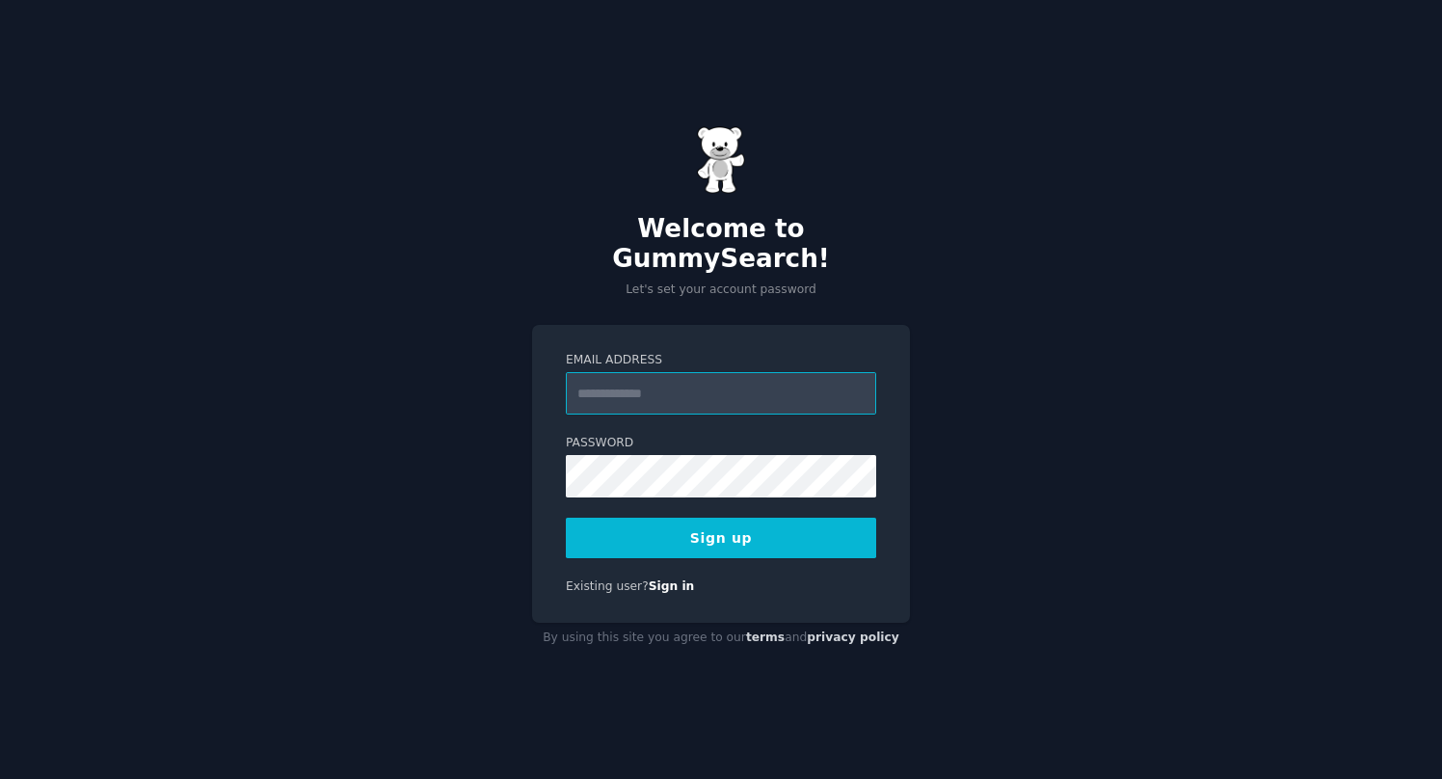
click at [666, 384] on input "Email Address" at bounding box center [721, 393] width 310 height 42
click at [715, 531] on button "Sign up" at bounding box center [721, 538] width 310 height 40
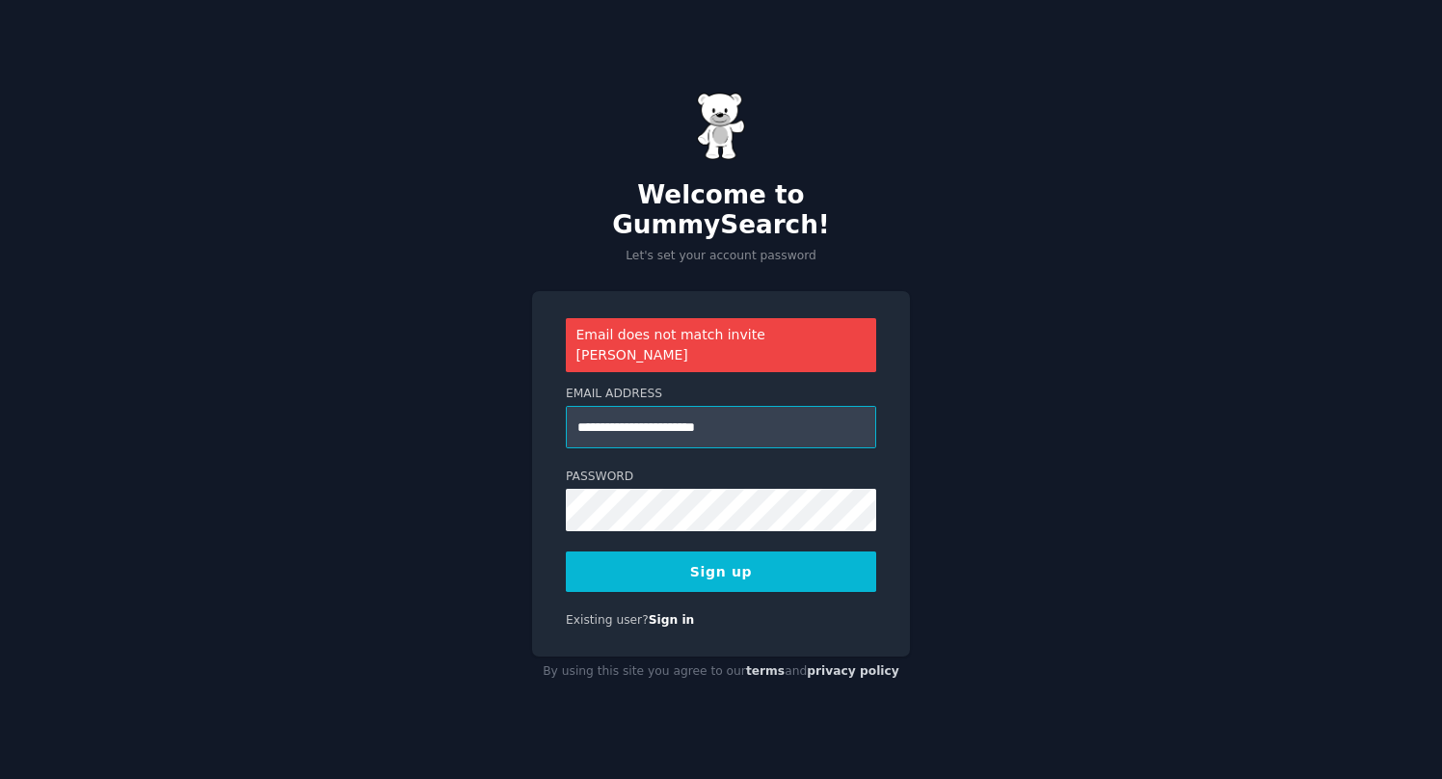
click at [664, 406] on input "**********" at bounding box center [721, 427] width 310 height 42
type input "**********"
click at [756, 552] on button "Sign up" at bounding box center [721, 572] width 310 height 40
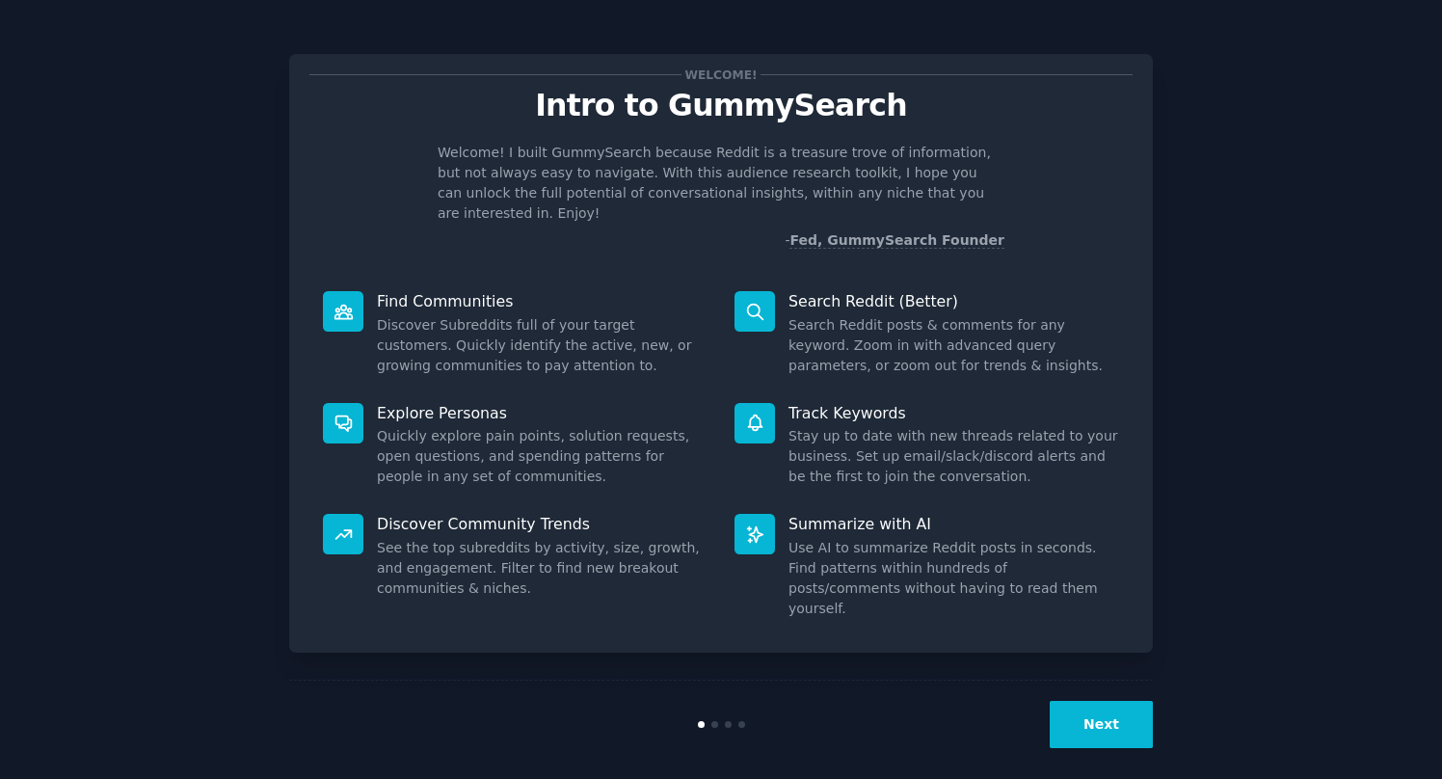
click at [1130, 717] on button "Next" at bounding box center [1101, 724] width 103 height 47
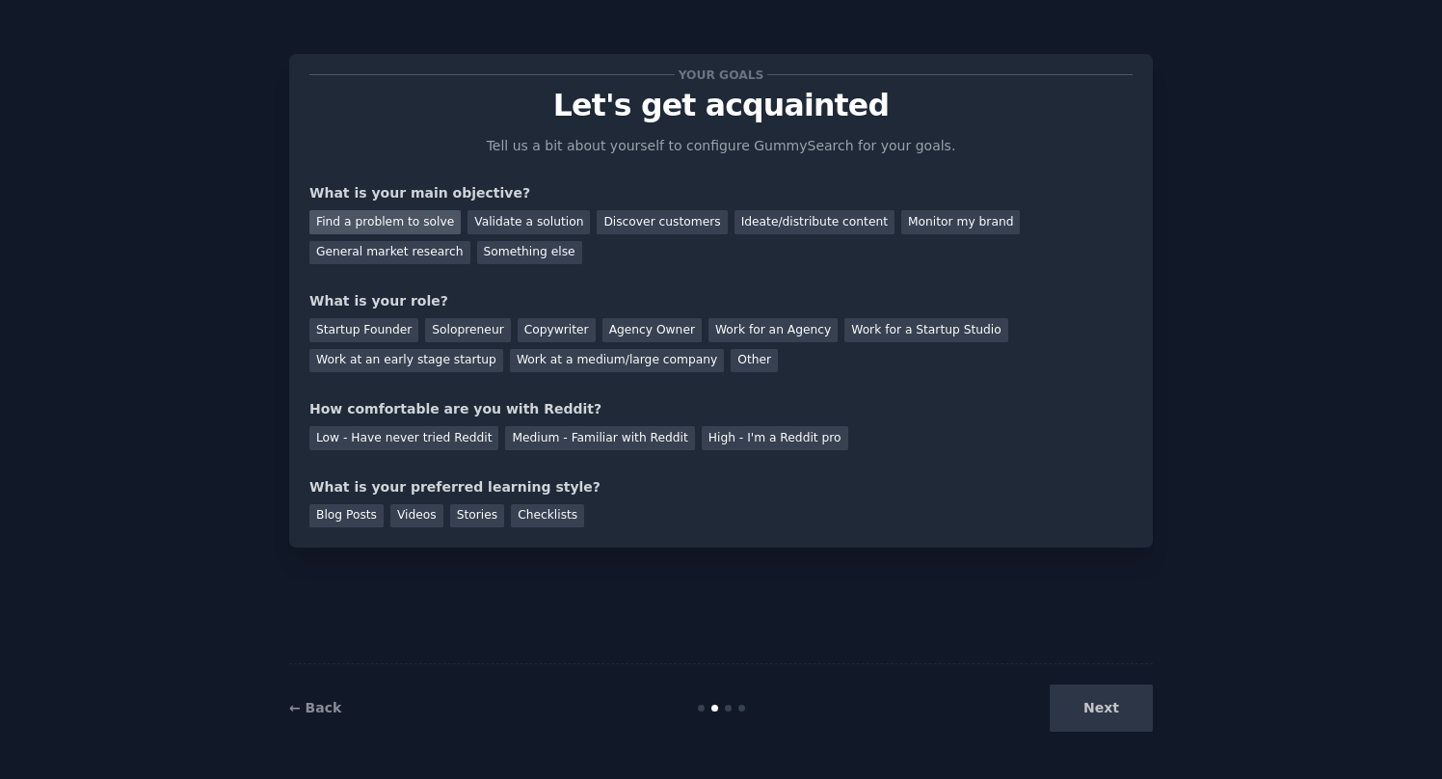
click at [379, 219] on div "Find a problem to solve" at bounding box center [384, 222] width 151 height 24
click at [473, 336] on div "Solopreneur" at bounding box center [467, 330] width 85 height 24
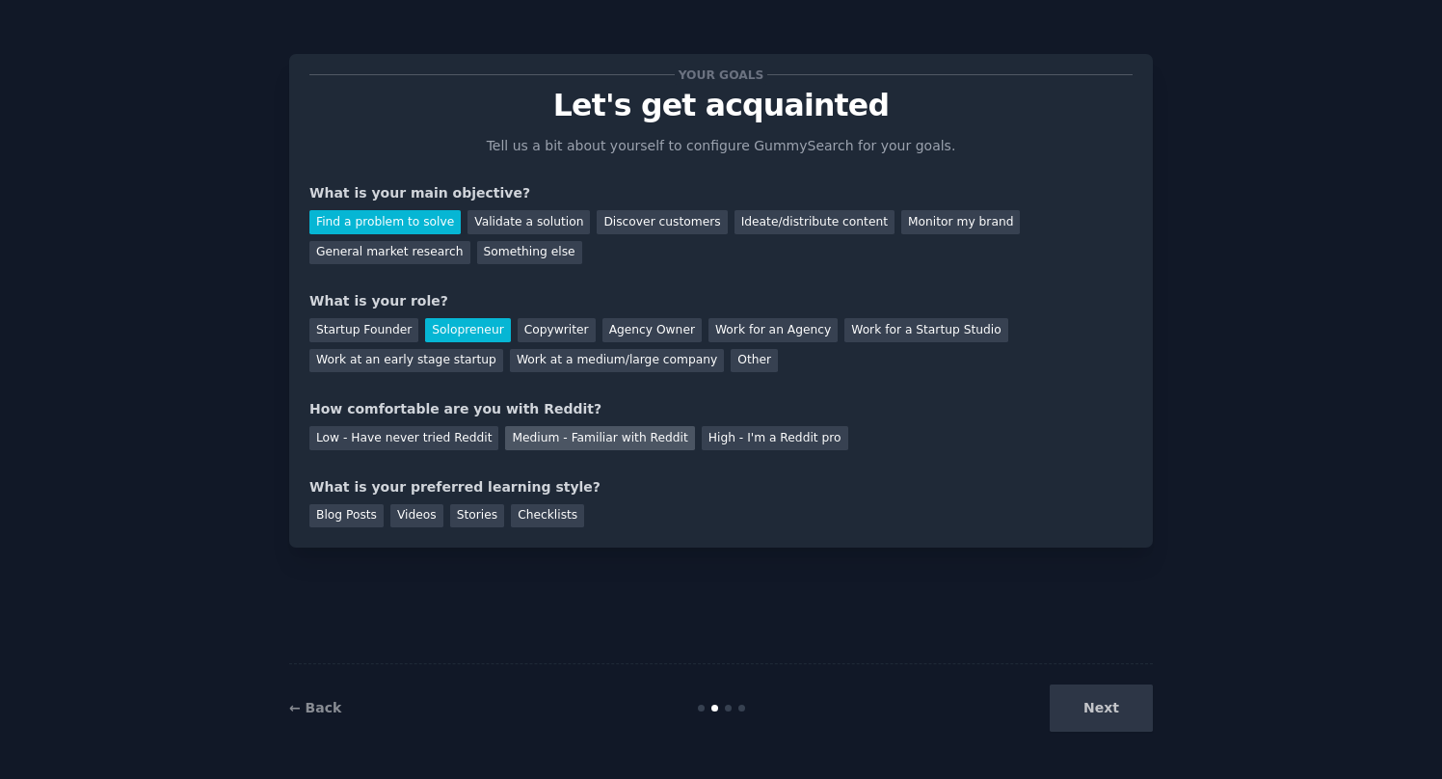
click at [666, 433] on div "Medium - Familiar with Reddit" at bounding box center [599, 438] width 189 height 24
click at [536, 512] on div "Checklists" at bounding box center [547, 516] width 73 height 24
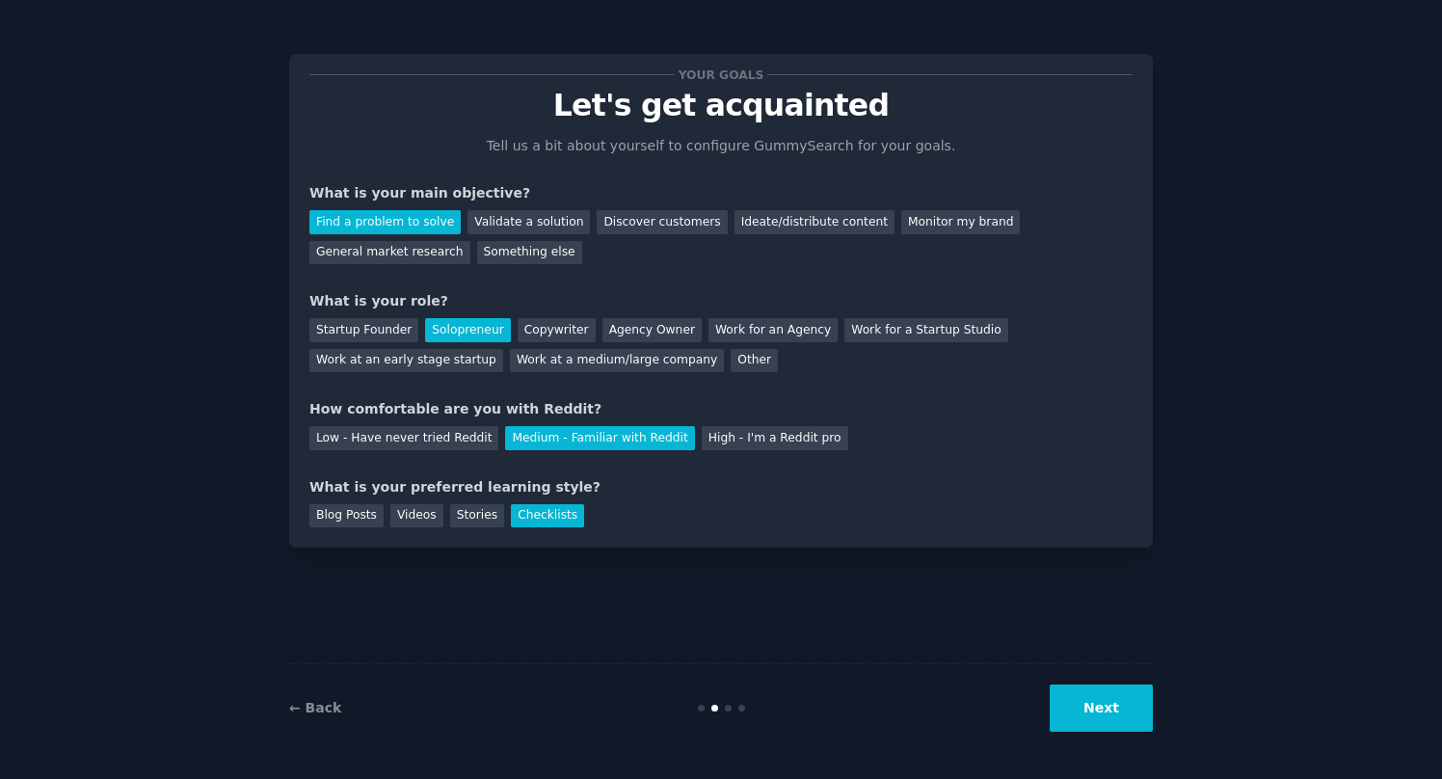
click at [1121, 698] on button "Next" at bounding box center [1101, 708] width 103 height 47
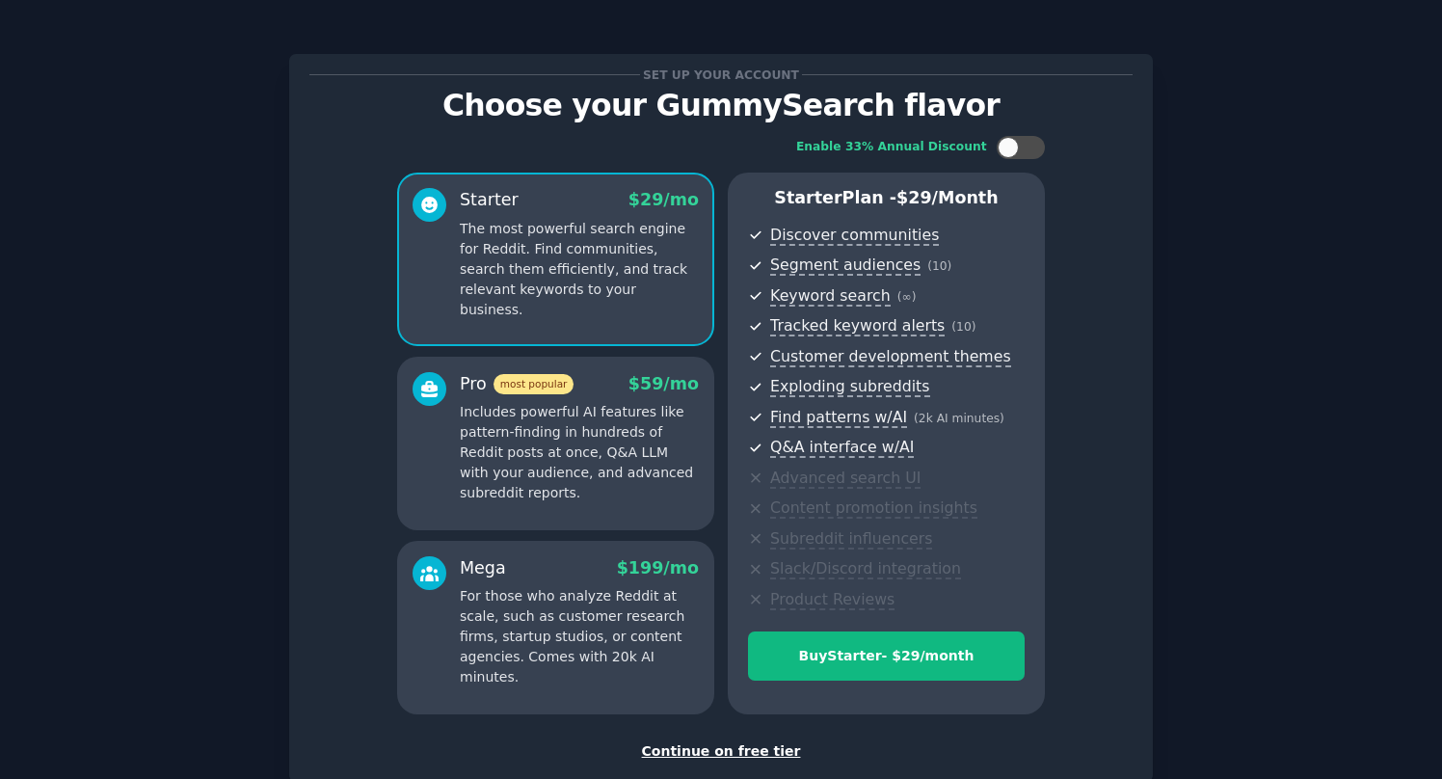
click at [695, 746] on div "Continue on free tier" at bounding box center [720, 751] width 823 height 20
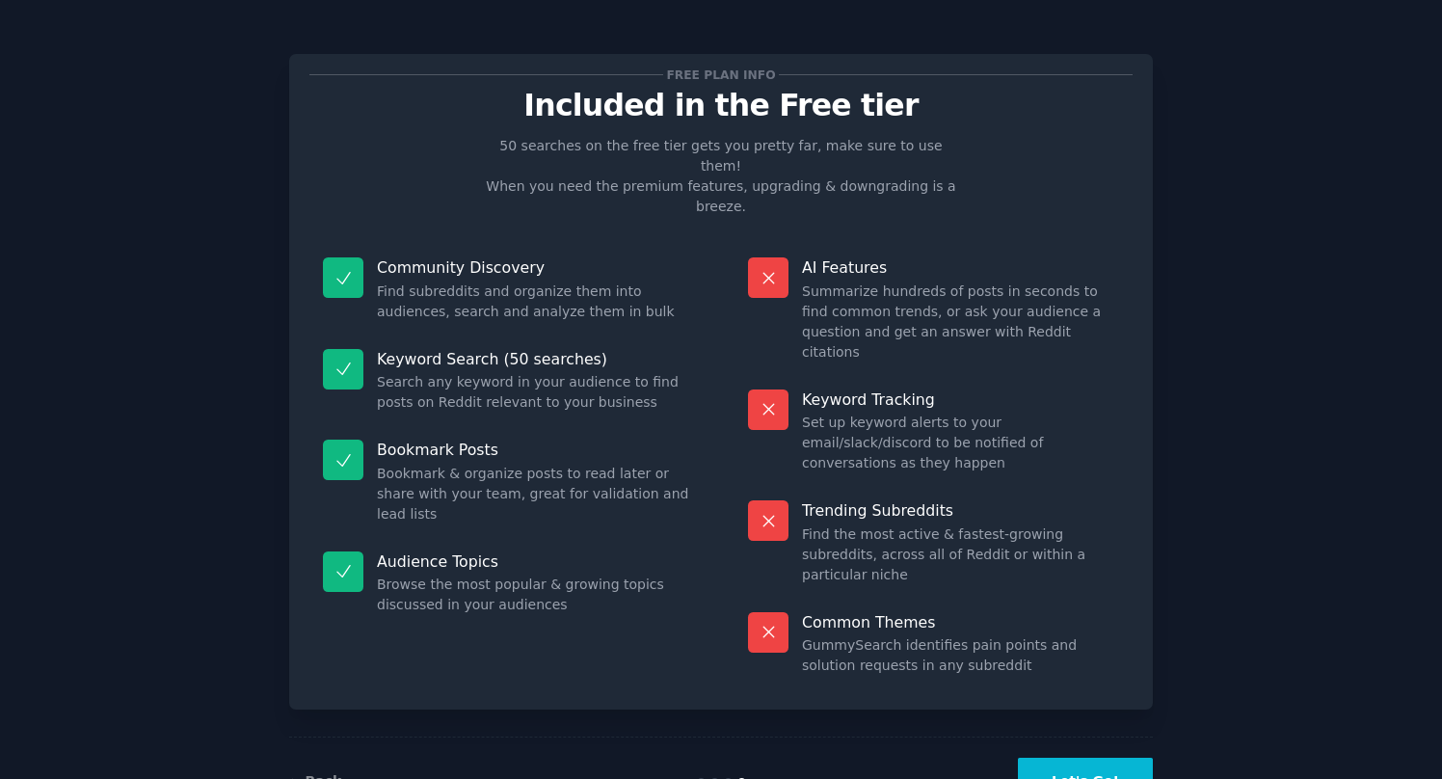
click at [1084, 758] on button "Let's Go!" at bounding box center [1085, 781] width 135 height 47
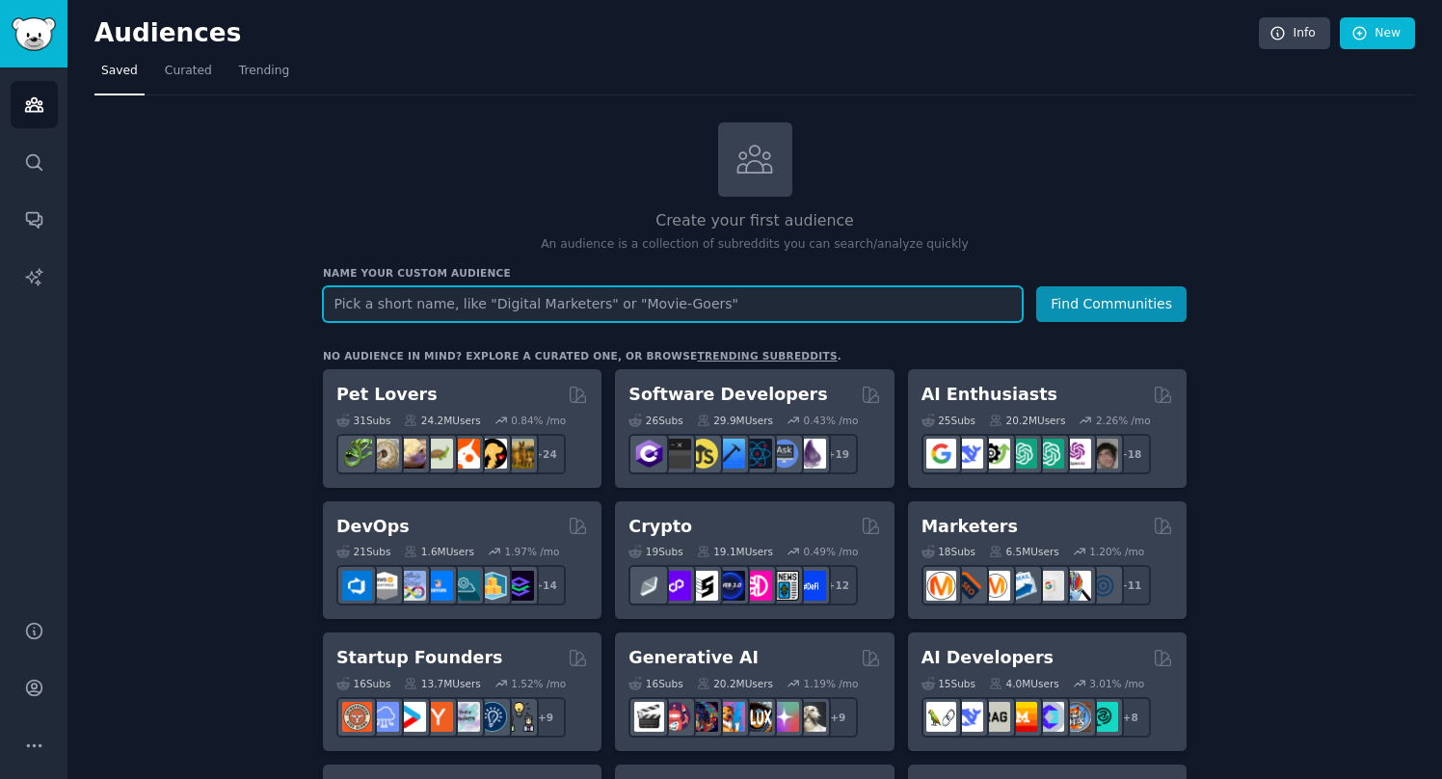
click at [399, 311] on input "text" at bounding box center [673, 304] width 700 height 36
type input "cyber security"
click at [1036, 286] on button "Find Communities" at bounding box center [1111, 304] width 150 height 36
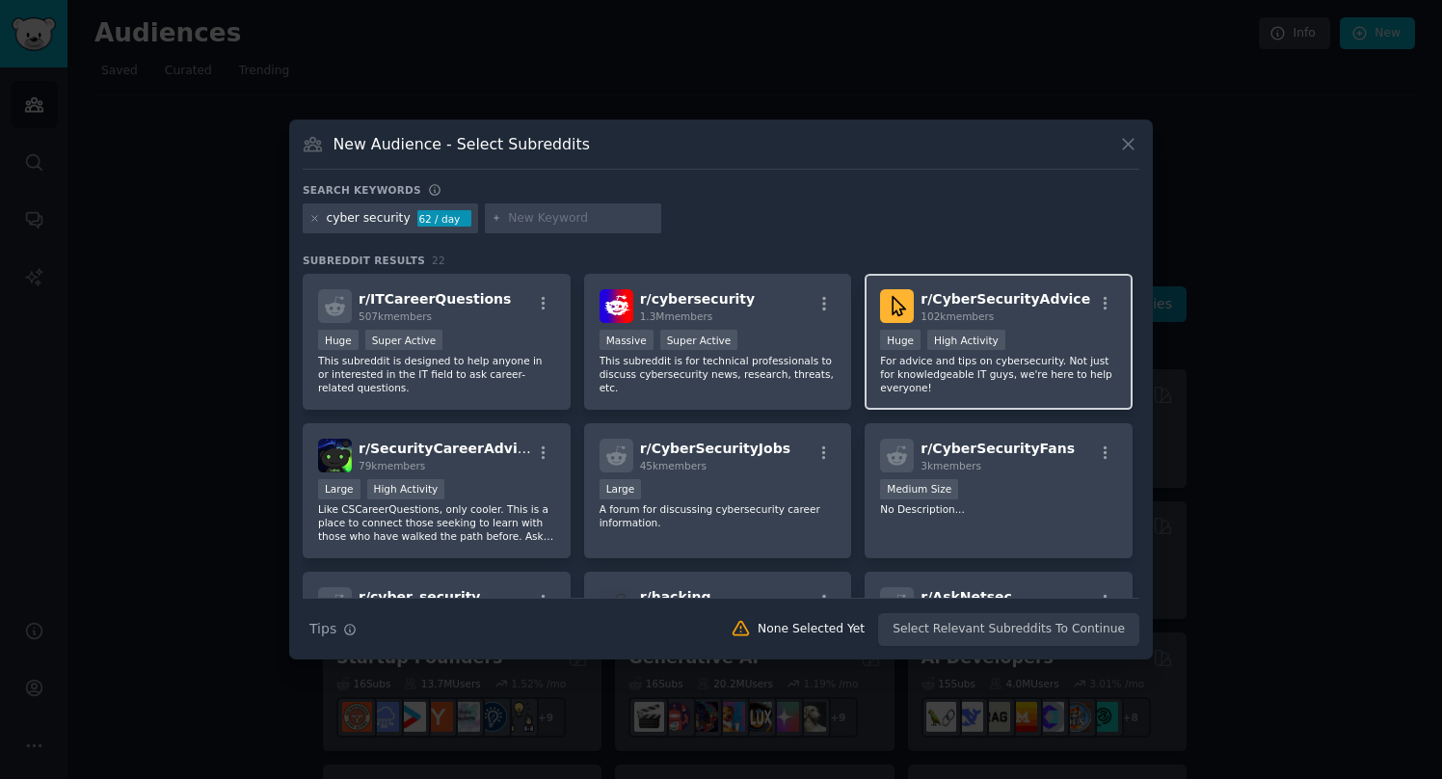
click at [952, 371] on p "For advice and tips on cybersecurity. Not just for knowledgeable IT guys, we're…" at bounding box center [998, 374] width 237 height 40
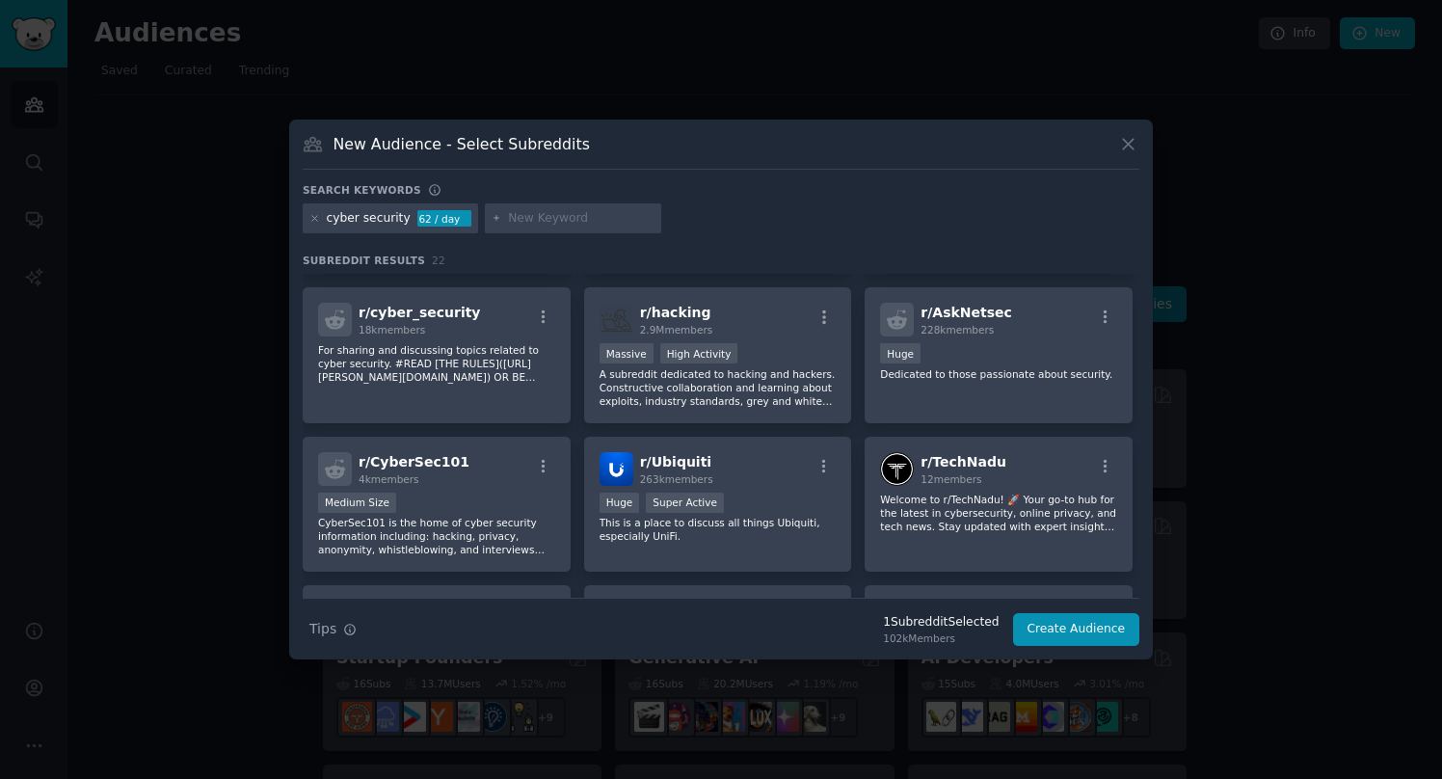
scroll to position [290, 0]
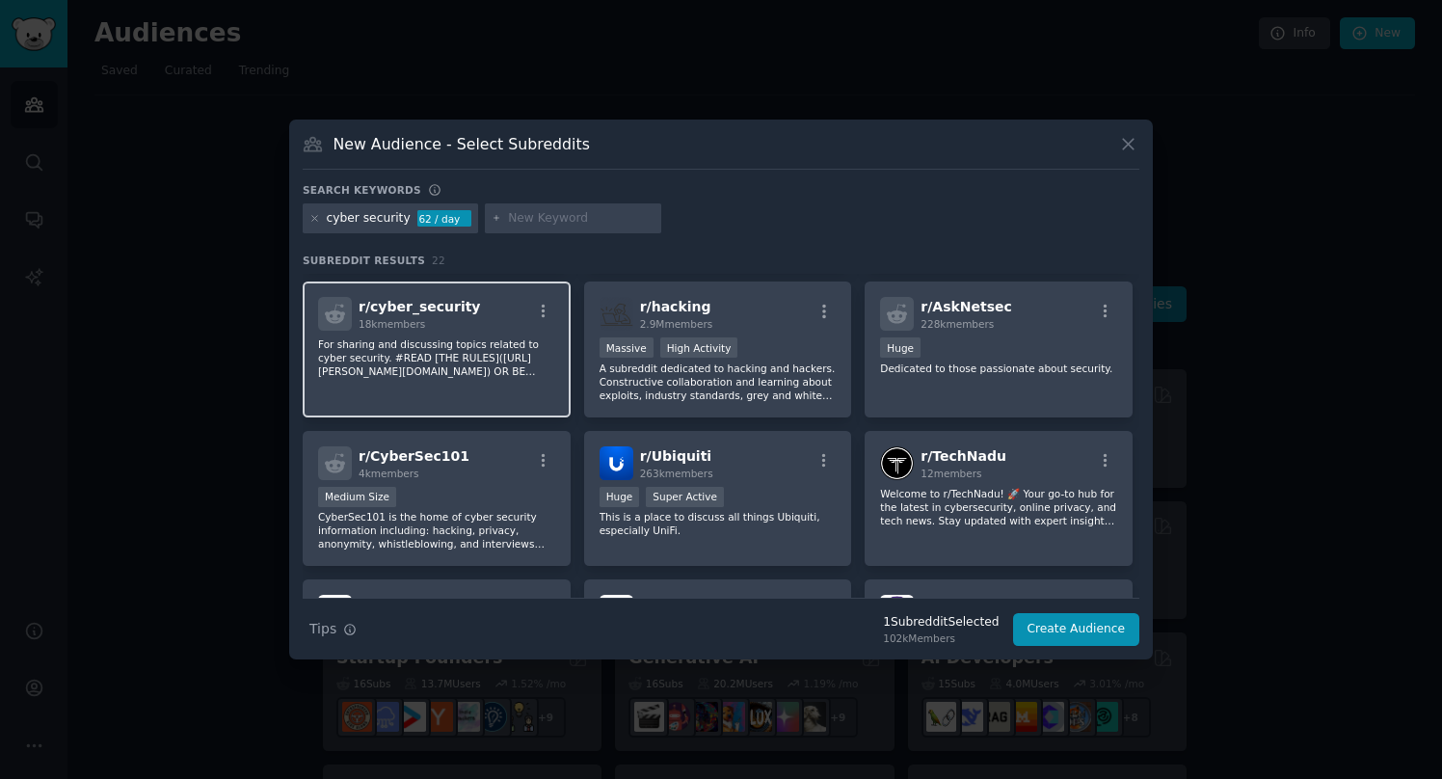
click at [490, 370] on p "For sharing and discussing topics related to cyber security. #READ [THE RULES](…" at bounding box center [436, 357] width 237 height 40
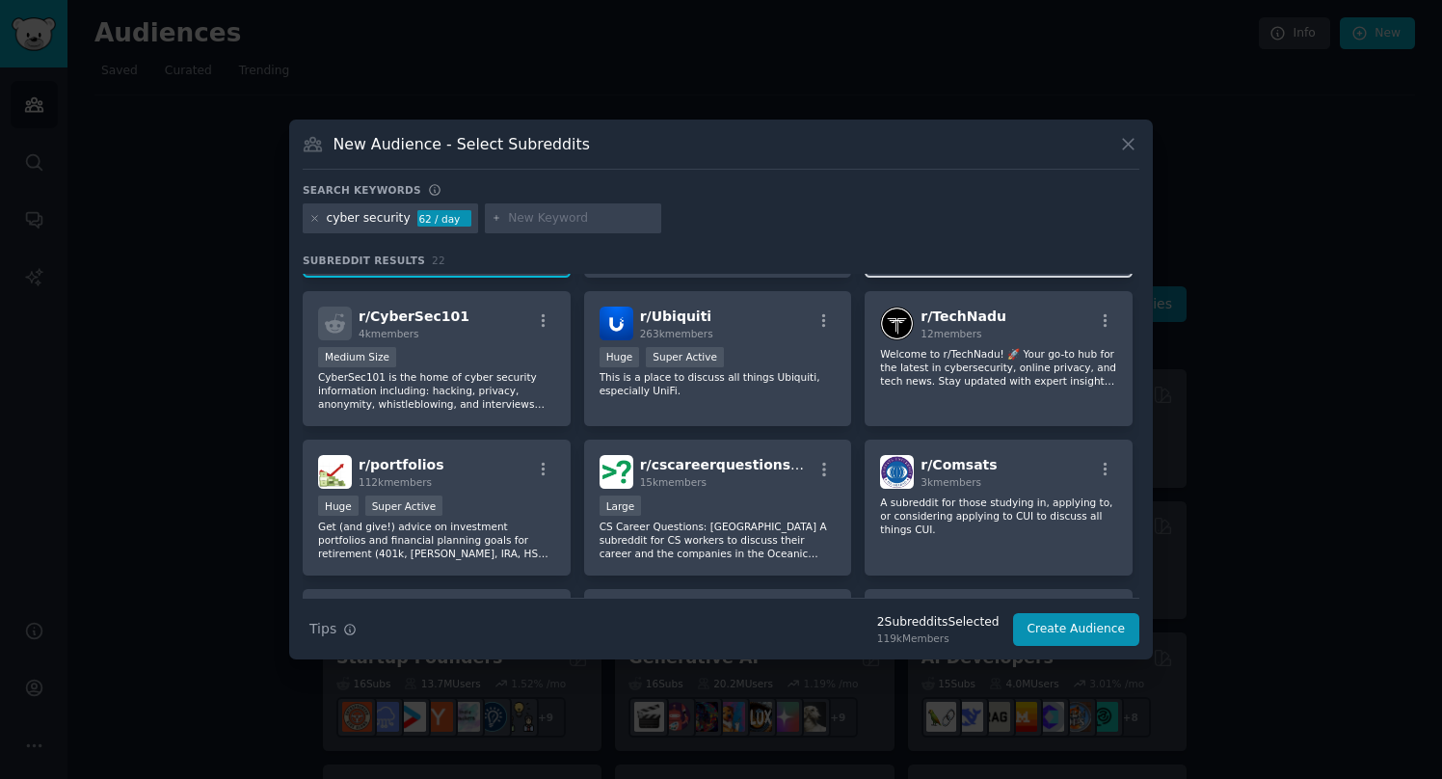
scroll to position [432, 0]
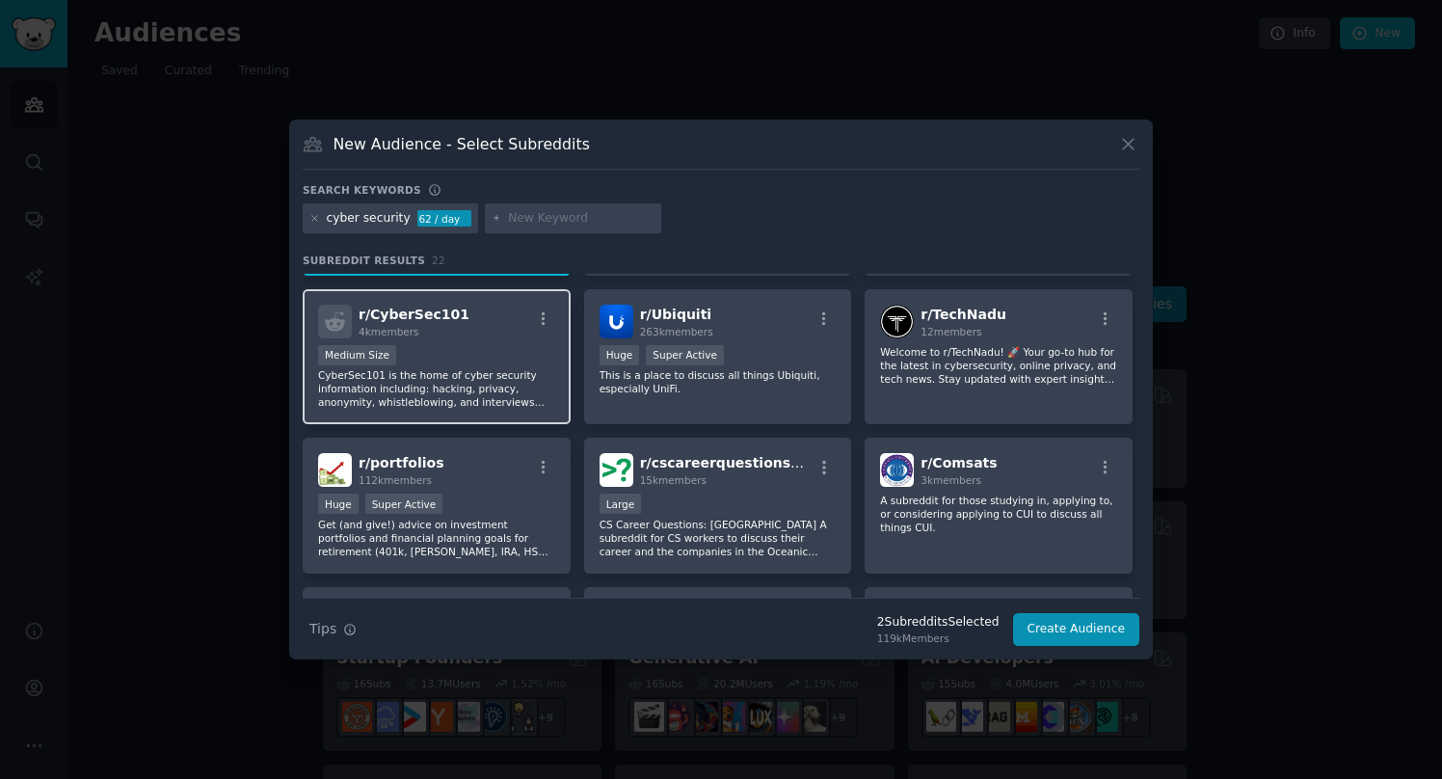
click at [500, 384] on p "CyberSec101 is the home of cyber security information including: hacking, priva…" at bounding box center [436, 388] width 237 height 40
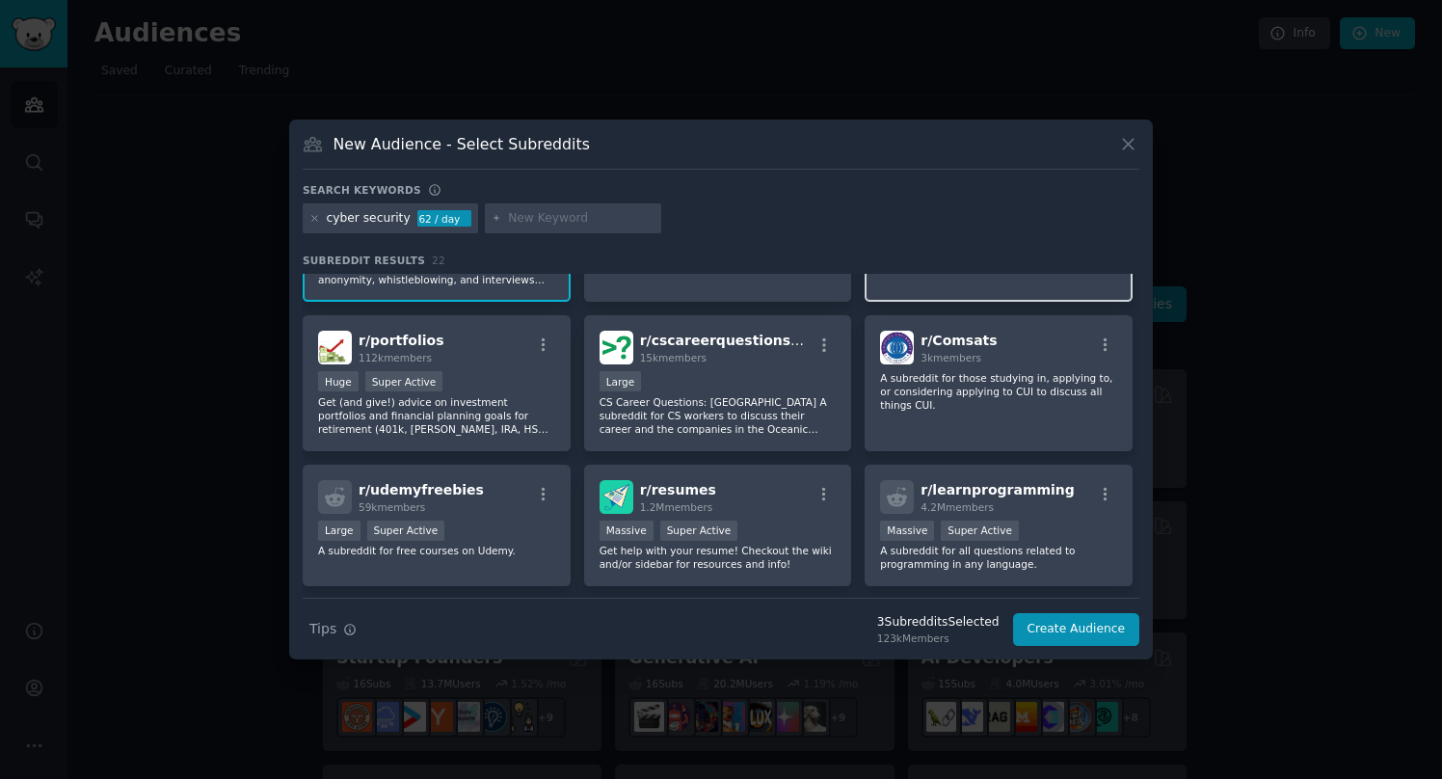
scroll to position [0, 0]
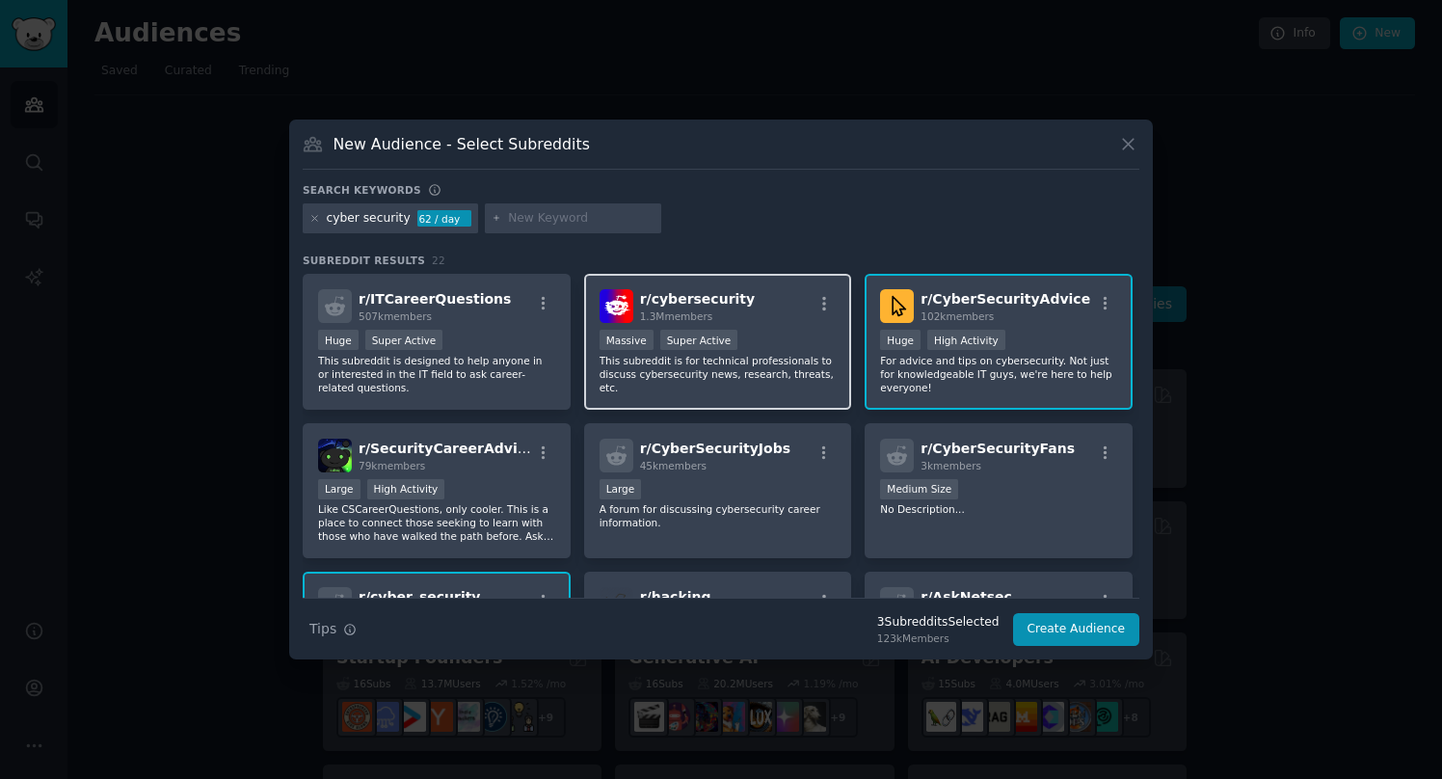
click at [807, 389] on p "This subreddit is for technical professionals to discuss cybersecurity news, re…" at bounding box center [718, 374] width 237 height 40
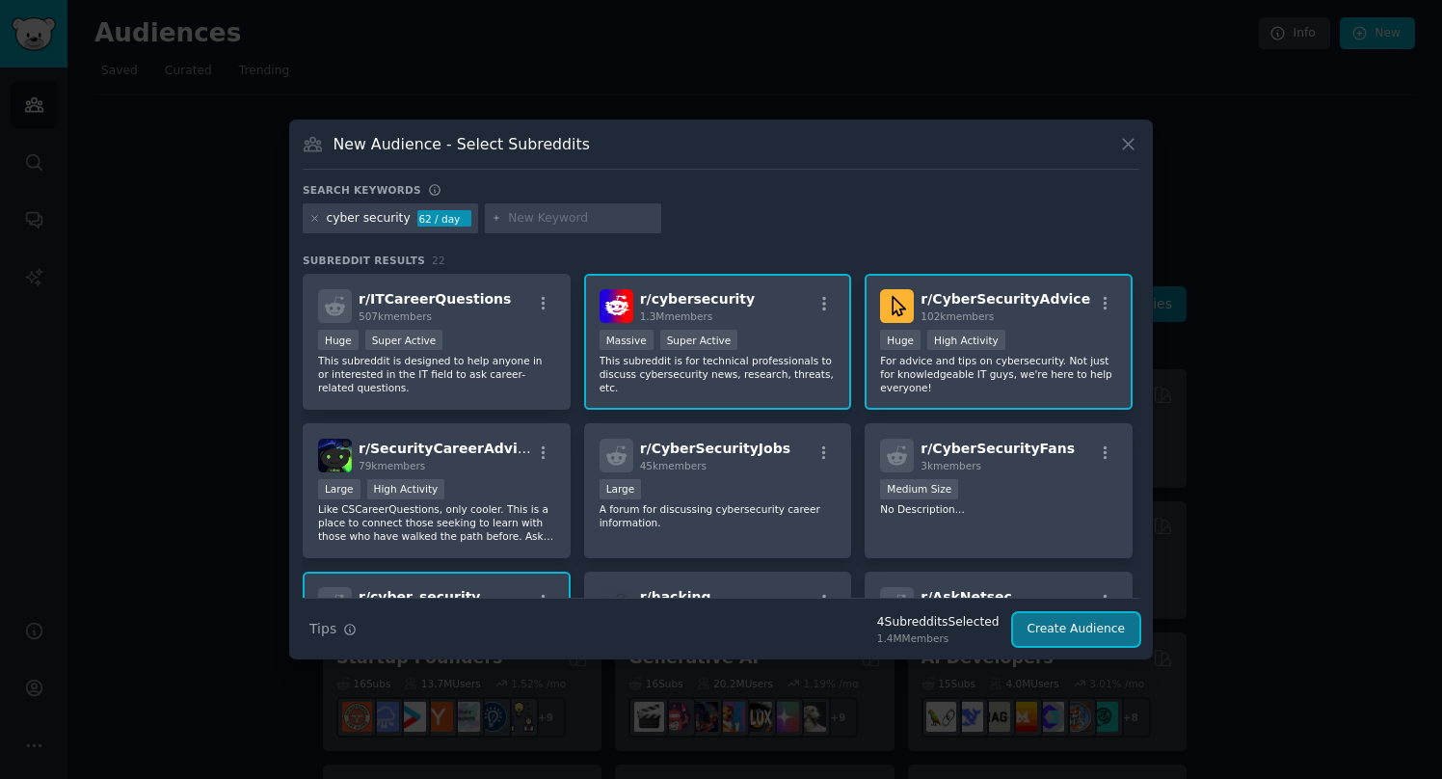
click at [1064, 623] on button "Create Audience" at bounding box center [1076, 629] width 127 height 33
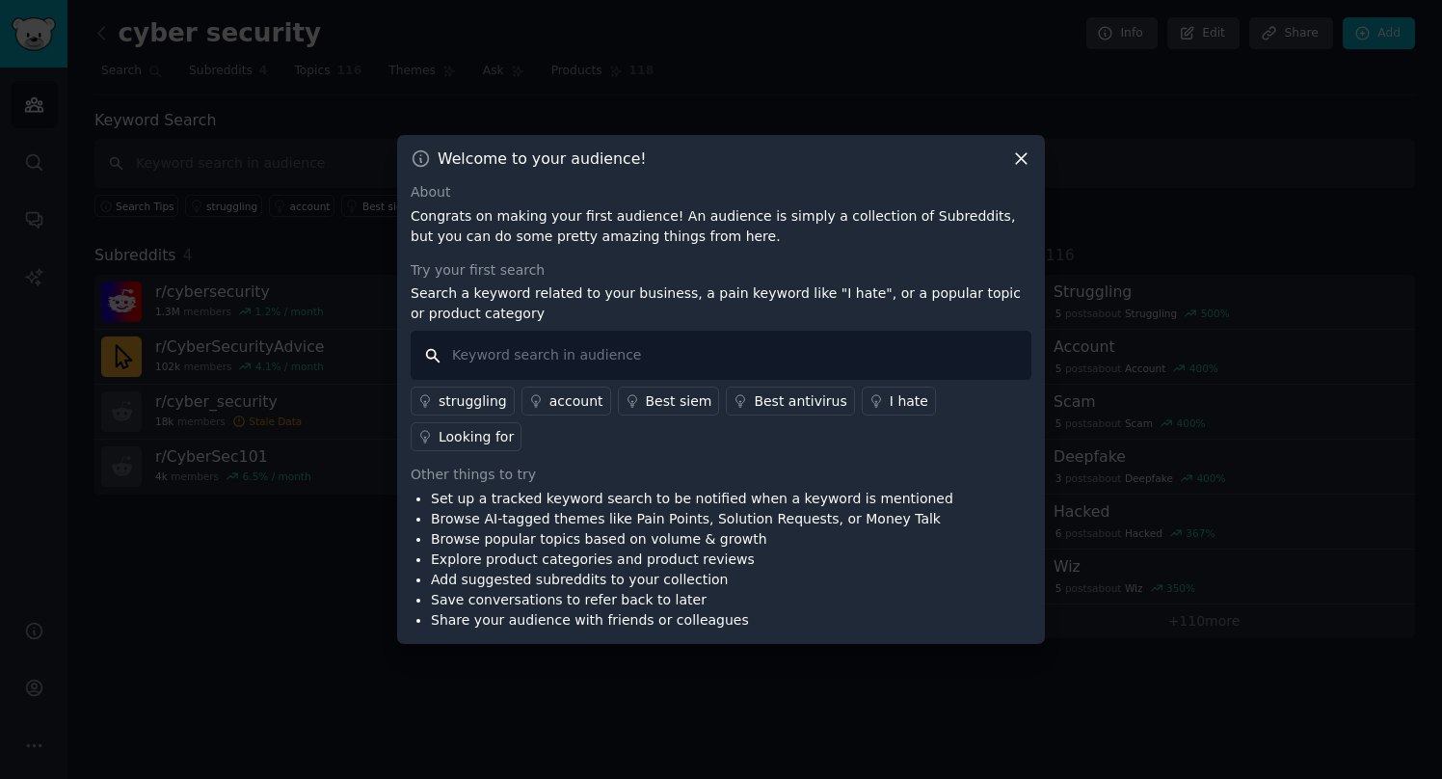
click at [512, 371] on input "text" at bounding box center [721, 355] width 621 height 49
type input "SOS"
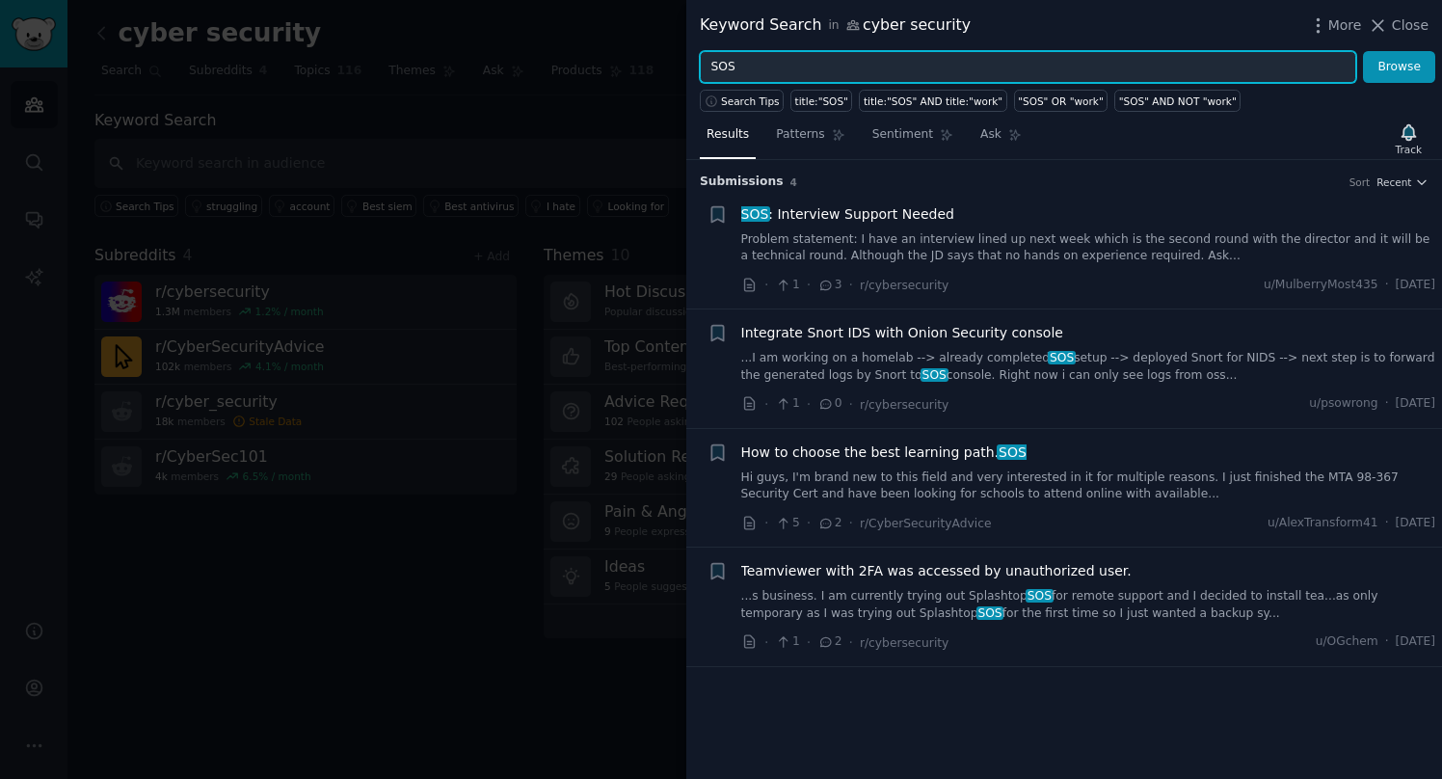
drag, startPoint x: 748, startPoint y: 60, endPoint x: 568, endPoint y: 51, distance: 180.5
click at [568, 51] on div "Keyword Search in cyber security More Close SOS Browse Search Tips title:"SOS" …" at bounding box center [721, 389] width 1442 height 779
click at [1363, 51] on button "Browse" at bounding box center [1399, 67] width 72 height 33
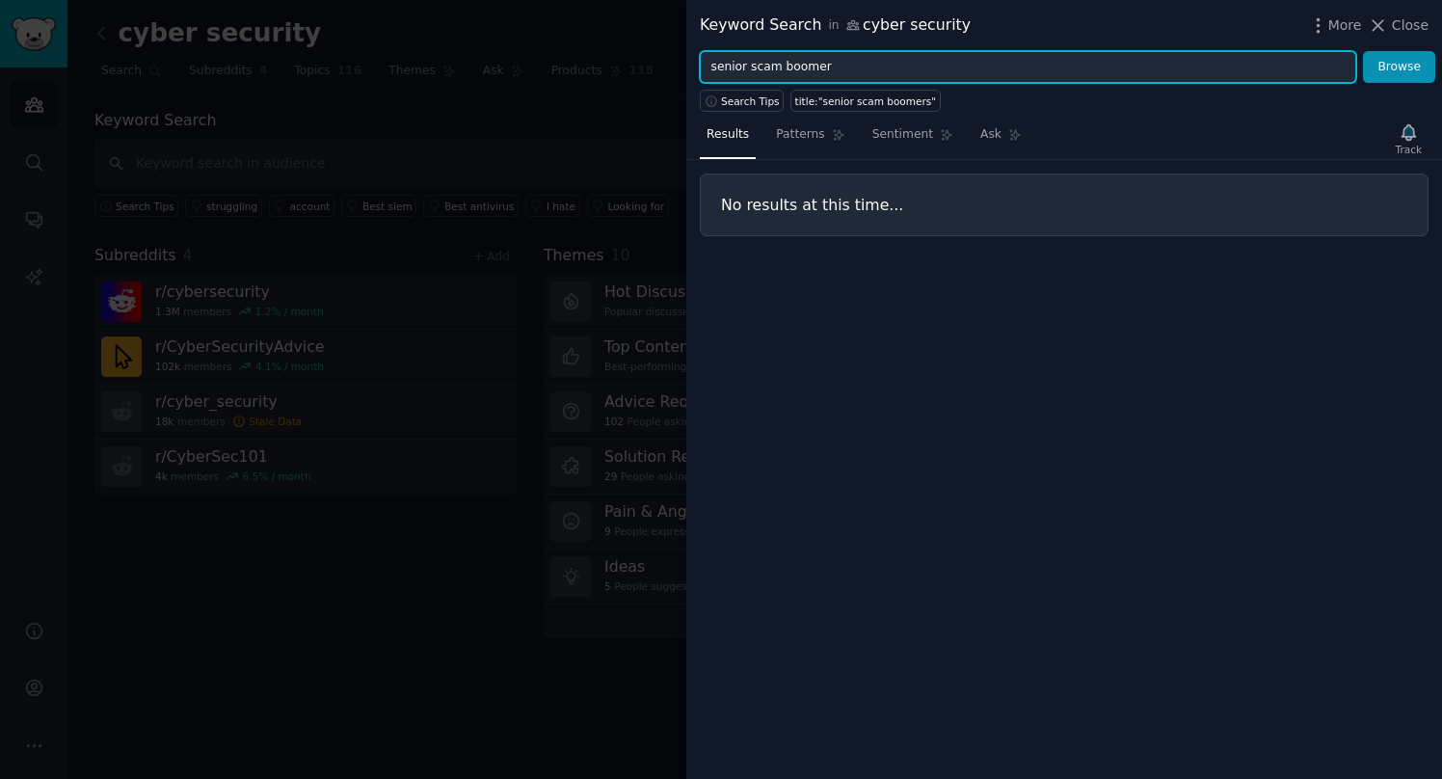
click at [1363, 51] on button "Browse" at bounding box center [1399, 67] width 72 height 33
drag, startPoint x: 831, startPoint y: 70, endPoint x: 779, endPoint y: 70, distance: 52.1
click at [779, 70] on input "senior scam boomer" at bounding box center [1028, 67] width 657 height 33
click at [1363, 51] on button "Browse" at bounding box center [1399, 67] width 72 height 33
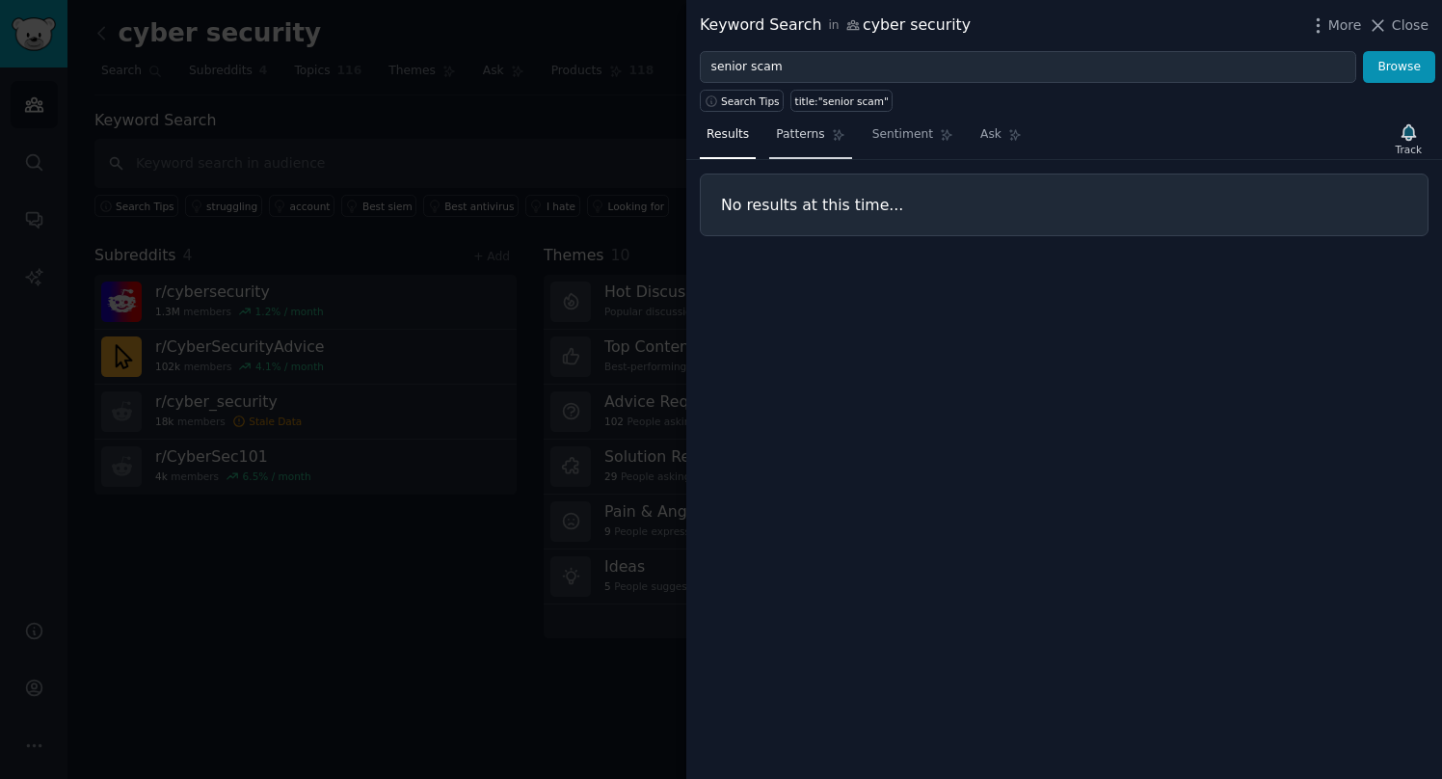
click at [814, 135] on span "Patterns" at bounding box center [800, 134] width 48 height 17
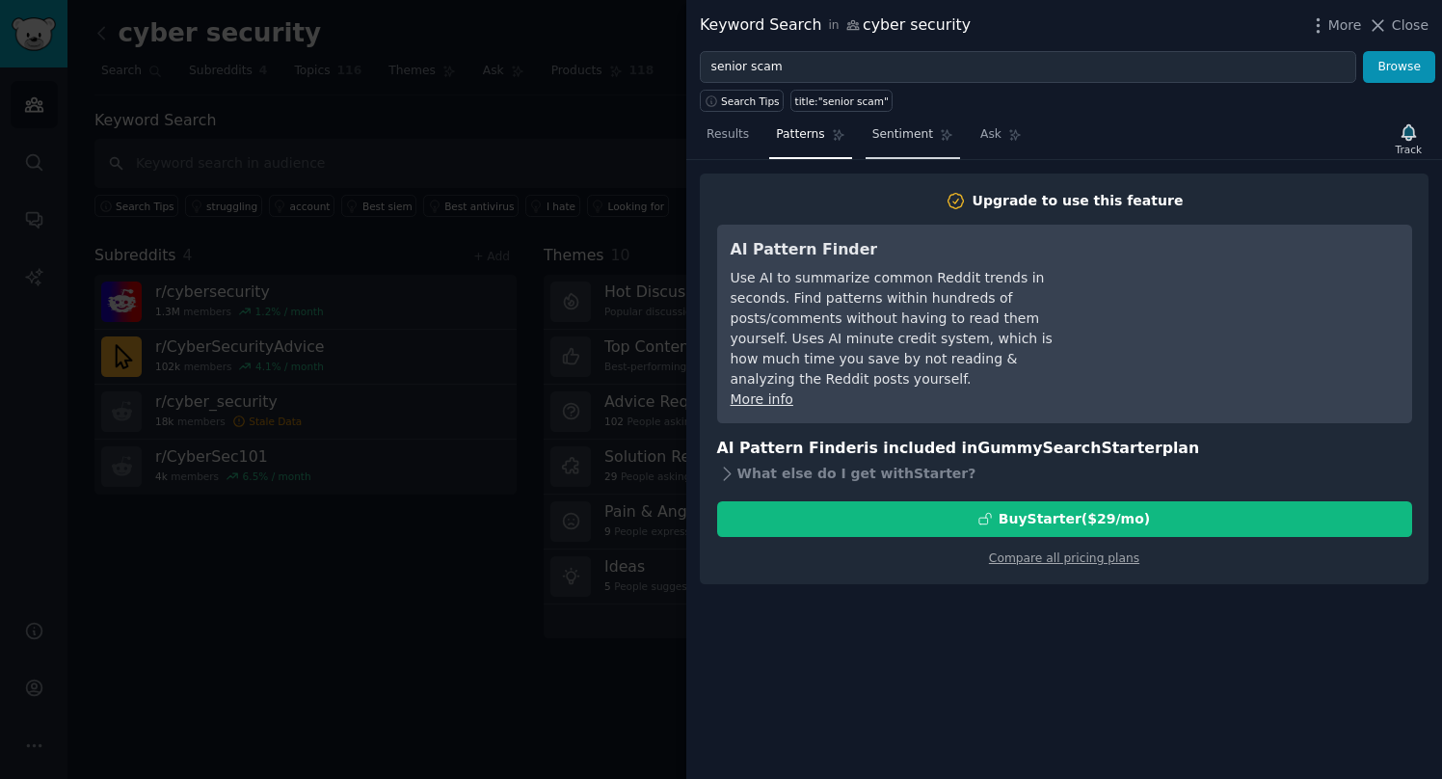
click at [905, 140] on span "Sentiment" at bounding box center [903, 134] width 61 height 17
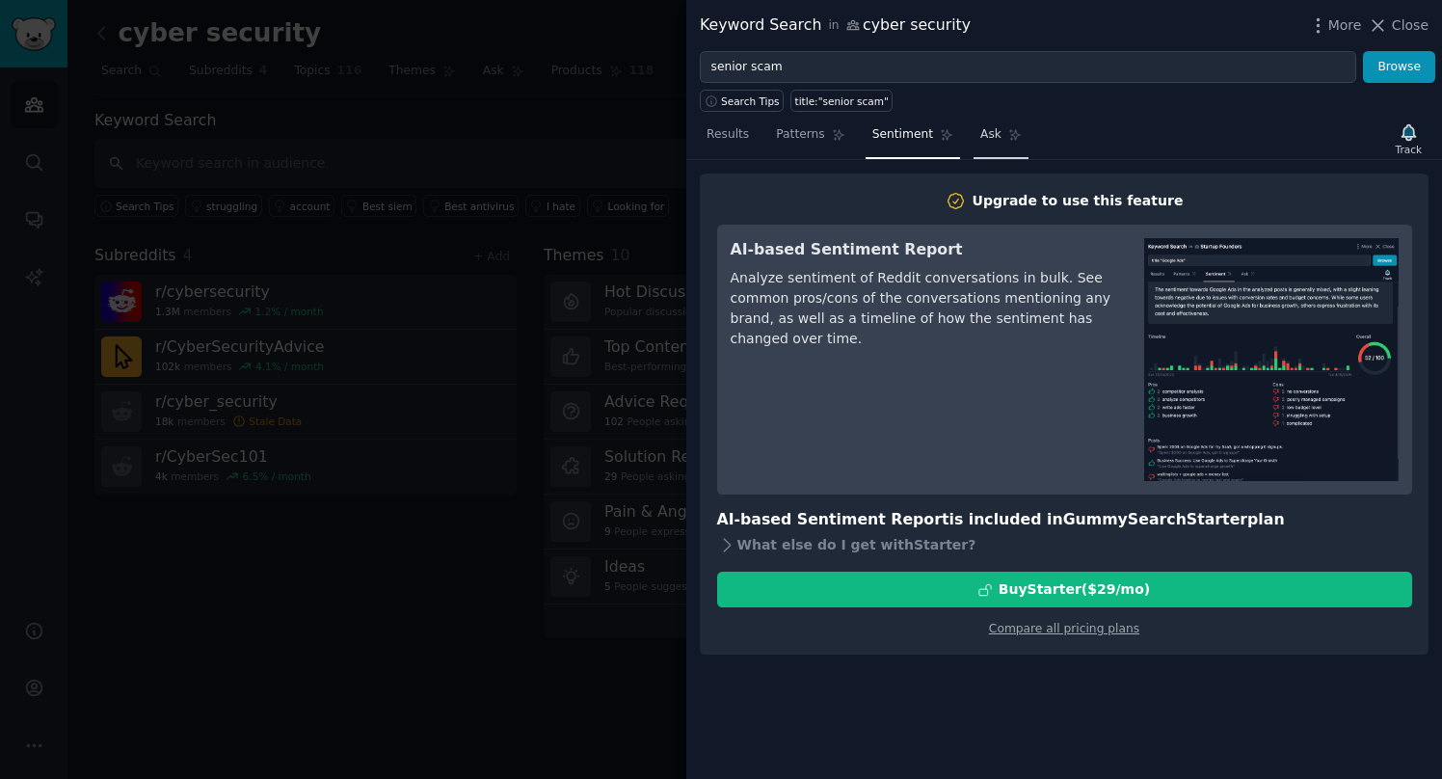
click at [982, 139] on span "Ask" at bounding box center [991, 134] width 21 height 17
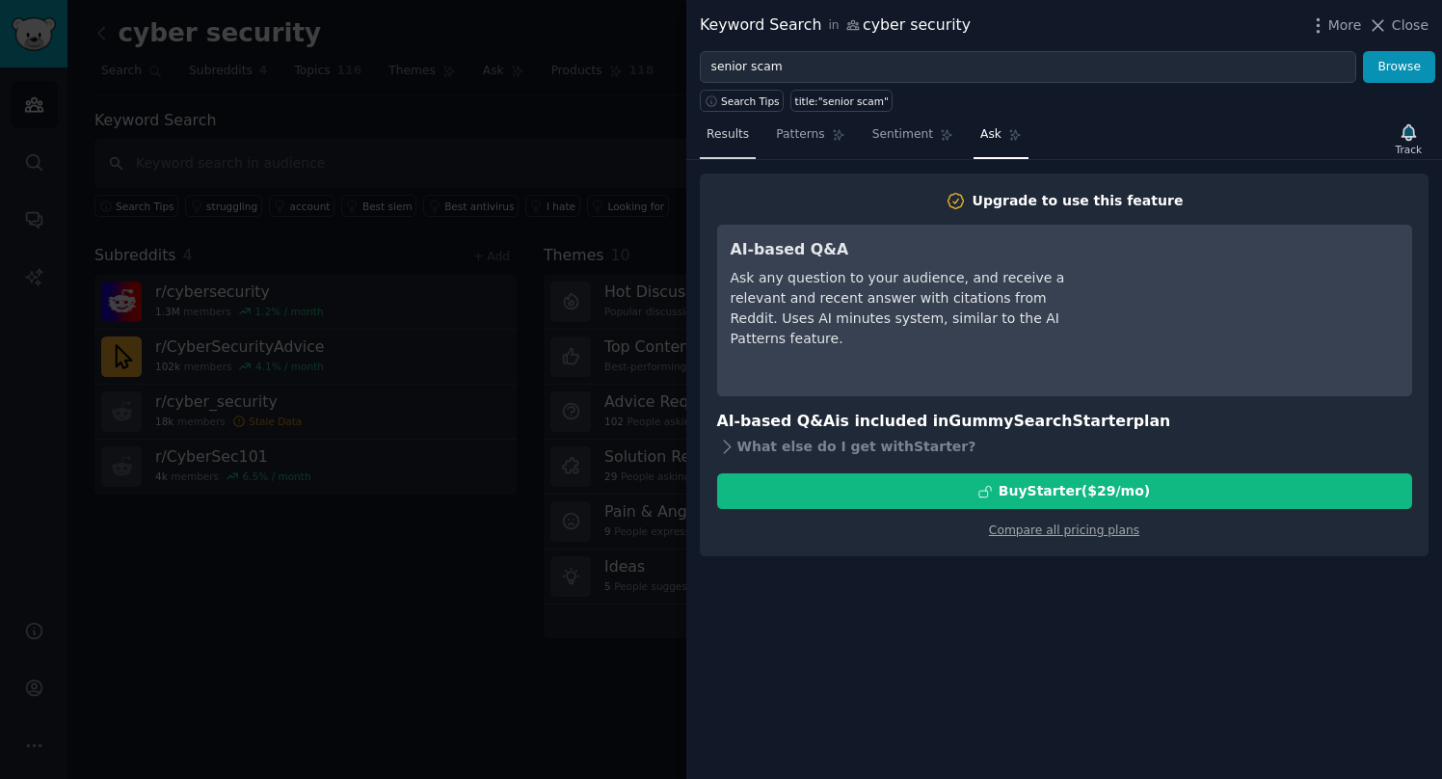
click at [716, 158] on link "Results" at bounding box center [728, 140] width 56 height 40
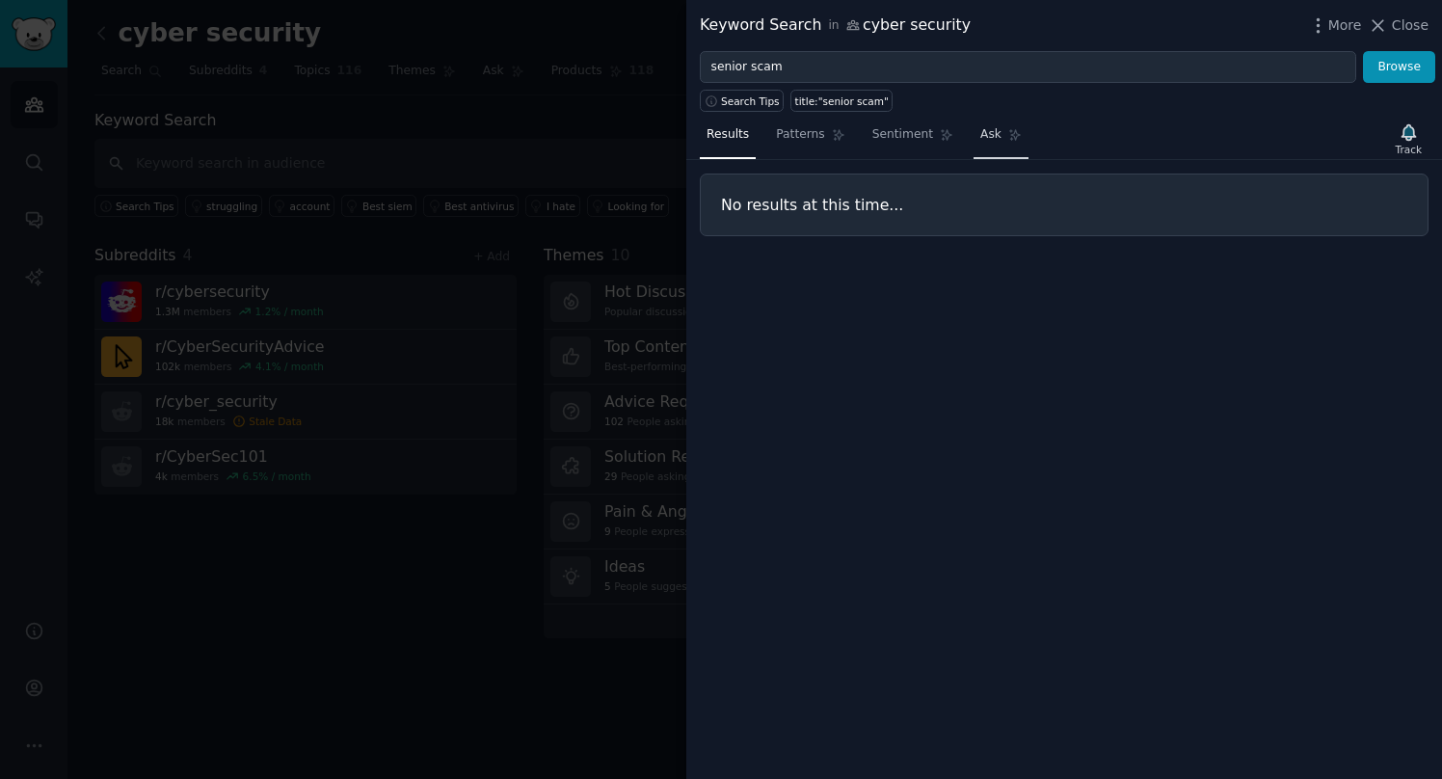
click at [974, 143] on link "Ask" at bounding box center [1001, 140] width 55 height 40
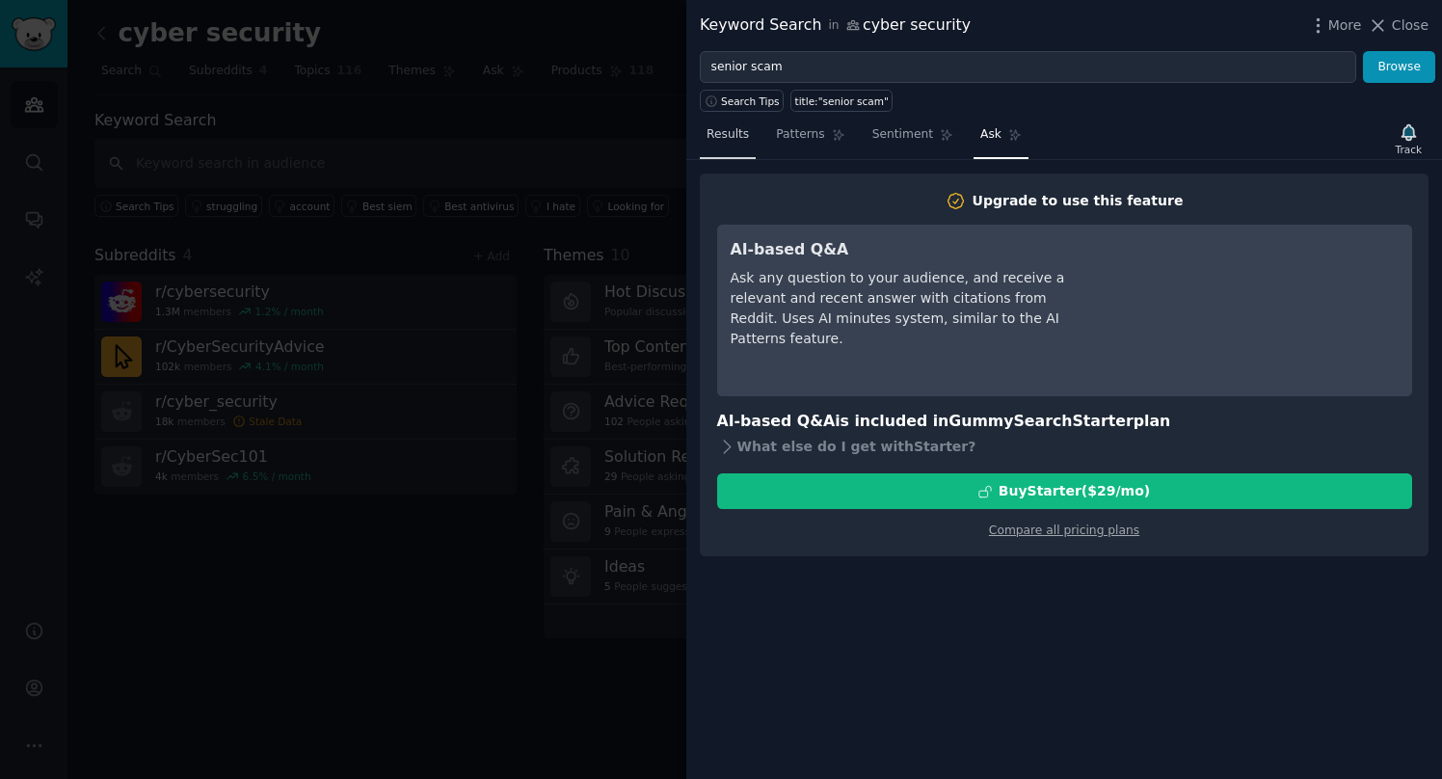
click at [715, 141] on span "Results" at bounding box center [728, 134] width 42 height 17
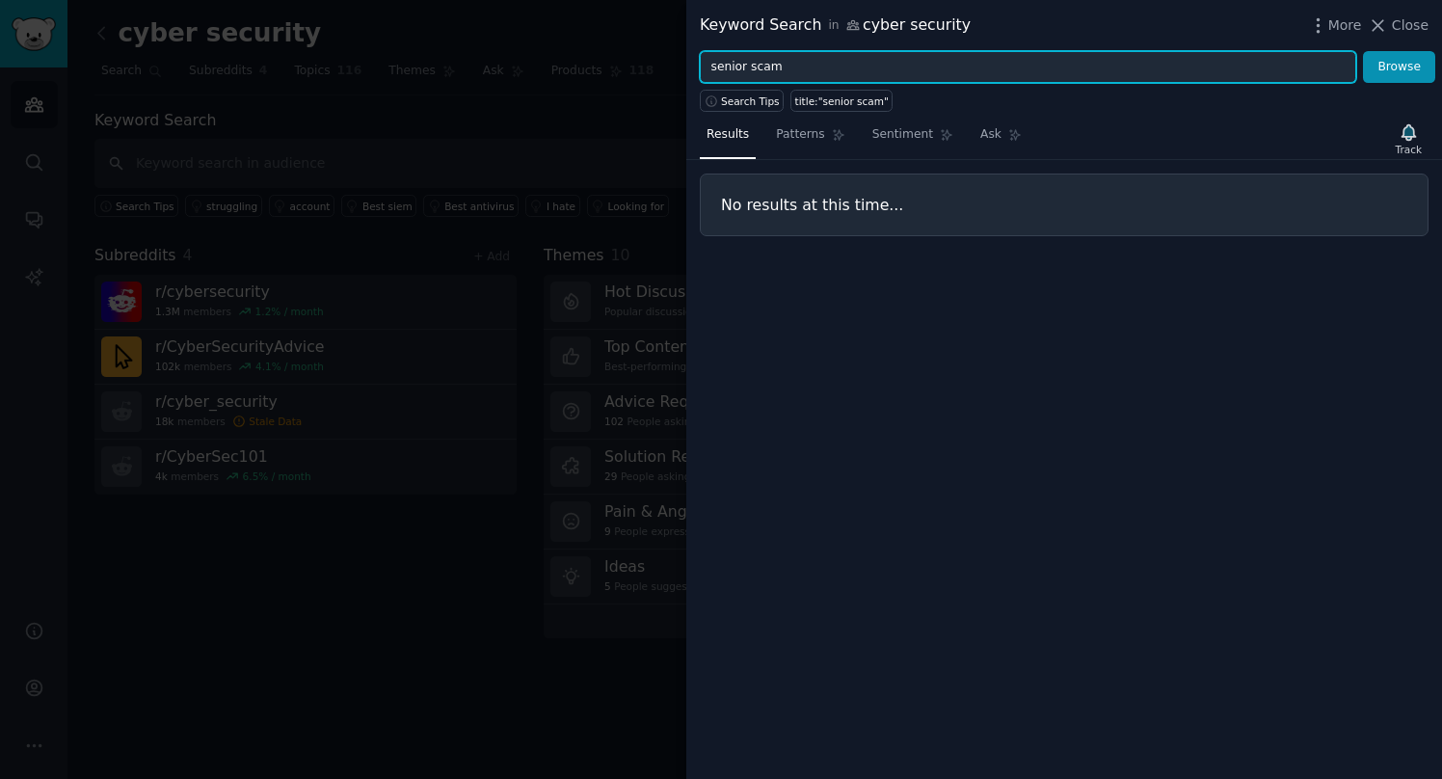
drag, startPoint x: 783, startPoint y: 63, endPoint x: 748, endPoint y: 67, distance: 34.9
click at [748, 67] on input "senior scam" at bounding box center [1028, 67] width 657 height 33
type input "seniors"
click at [1363, 51] on button "Browse" at bounding box center [1399, 67] width 72 height 33
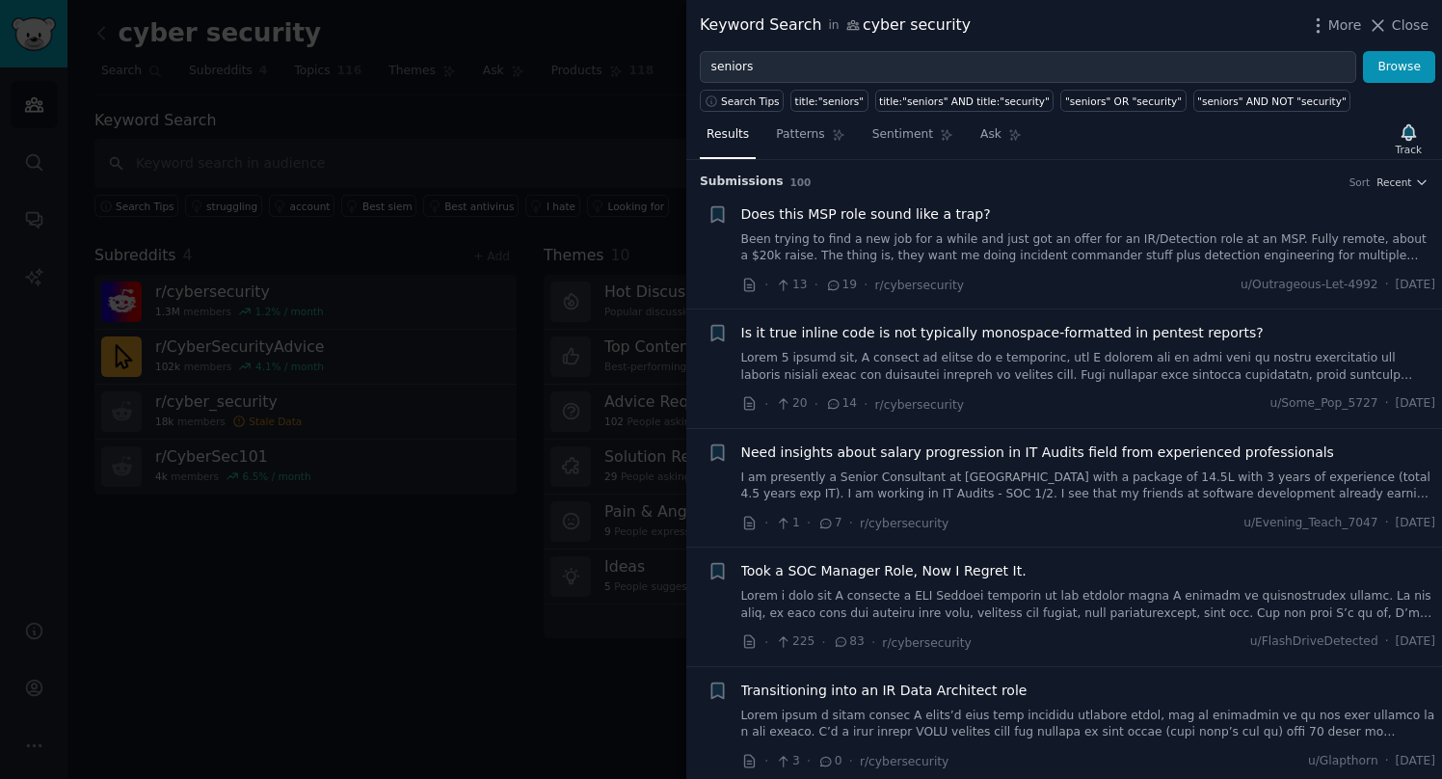
click at [1413, 11] on div "Keyword Search in cyber security More Close" at bounding box center [1064, 25] width 756 height 51
click at [1404, 21] on span "Close" at bounding box center [1410, 25] width 37 height 20
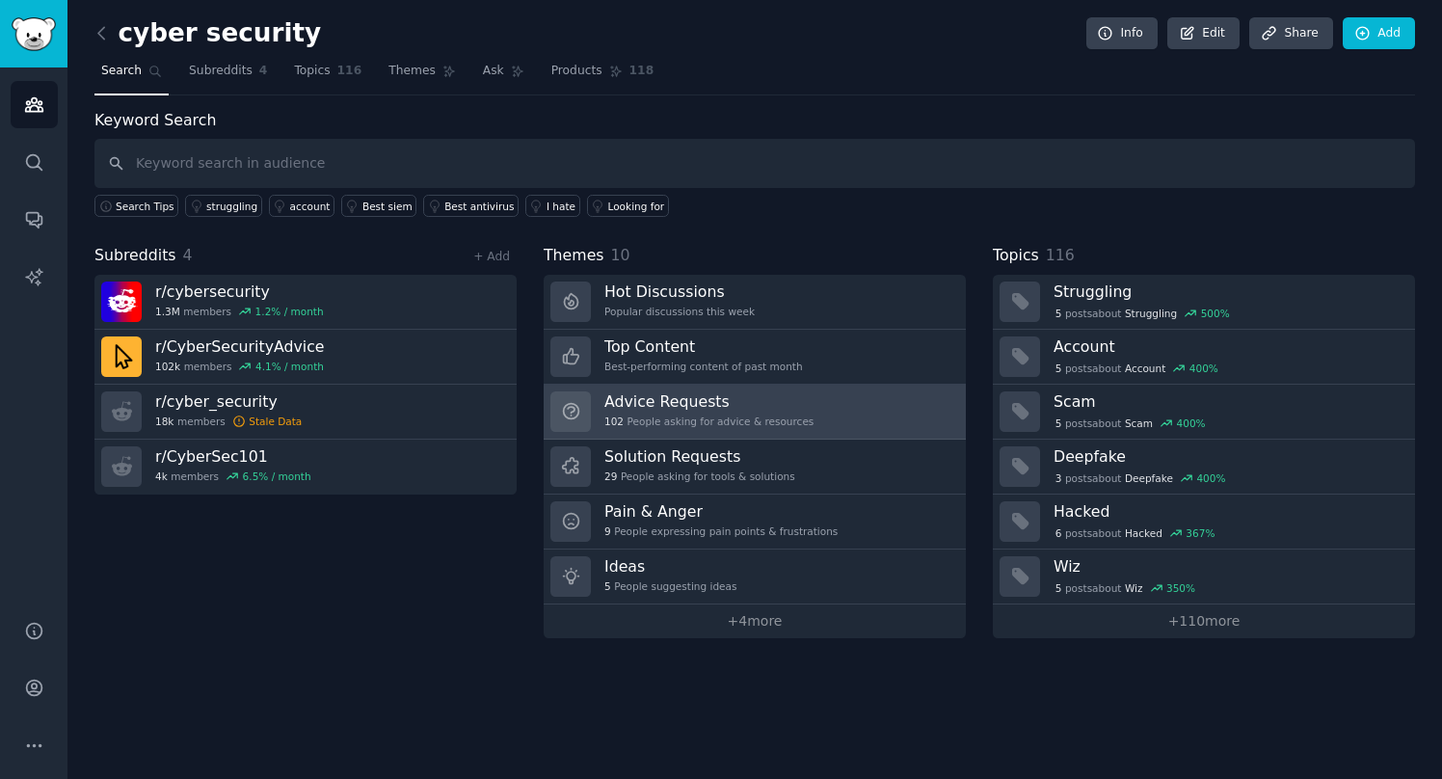
click at [652, 386] on link "Advice Requests 102 People asking for advice & resources" at bounding box center [755, 412] width 422 height 55
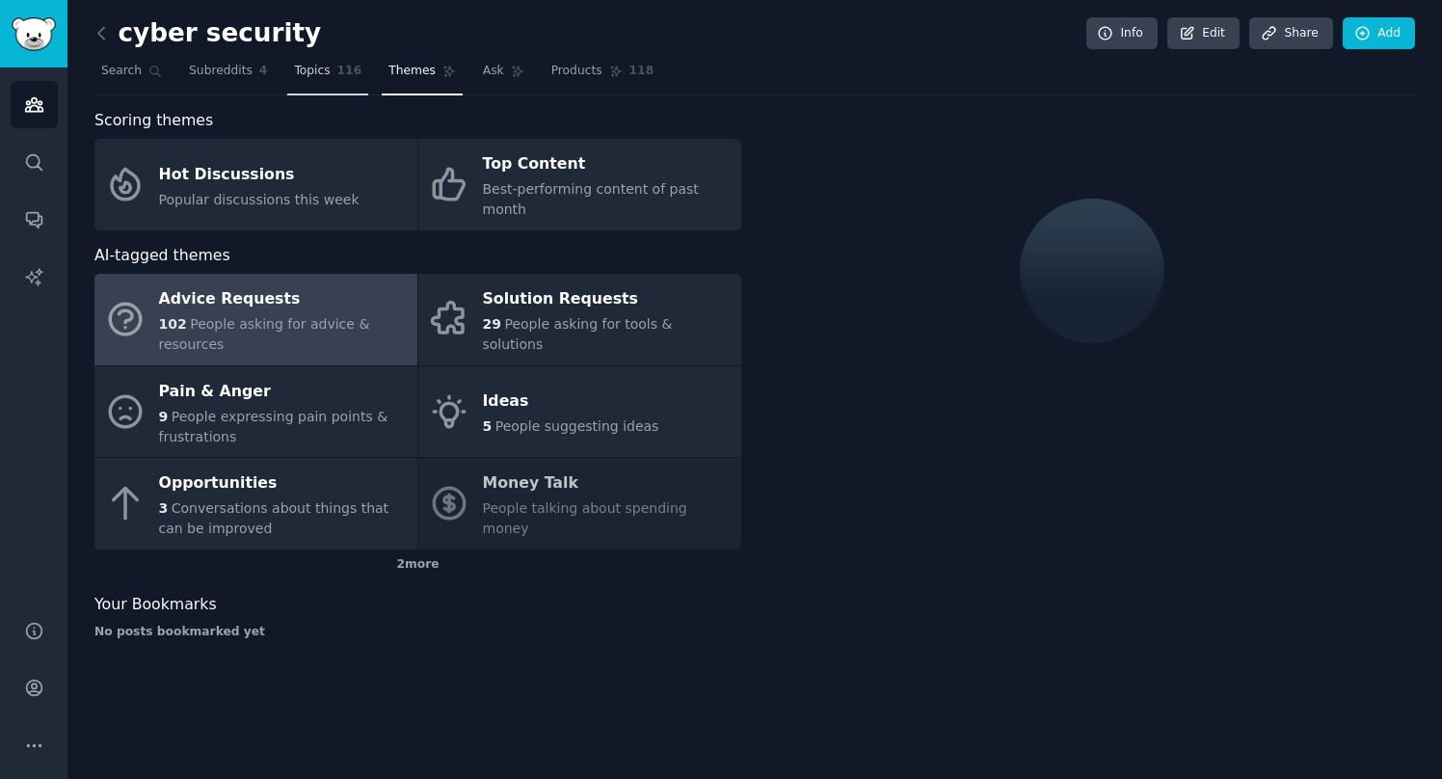
click at [303, 73] on span "Topics" at bounding box center [312, 71] width 36 height 17
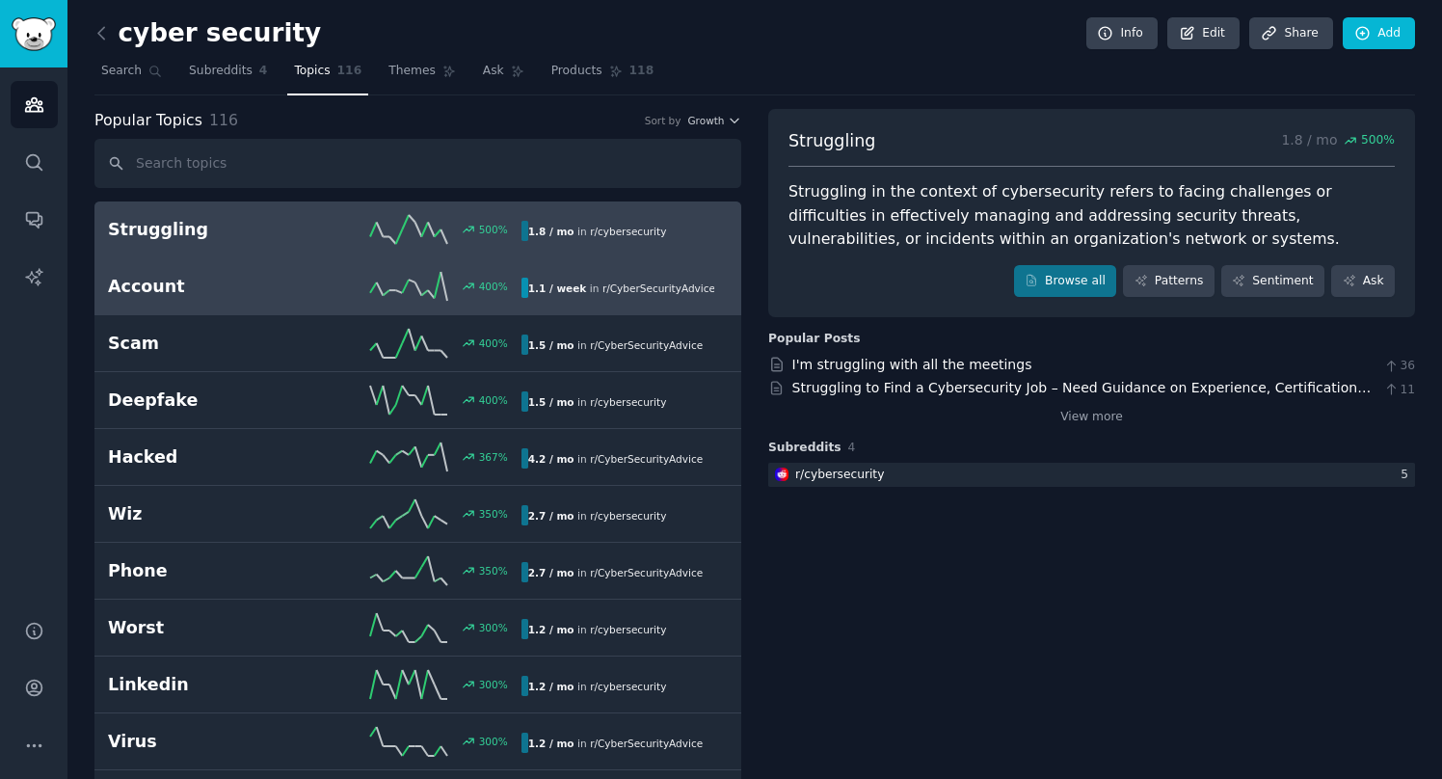
click at [264, 290] on h2 "Account" at bounding box center [211, 287] width 206 height 24
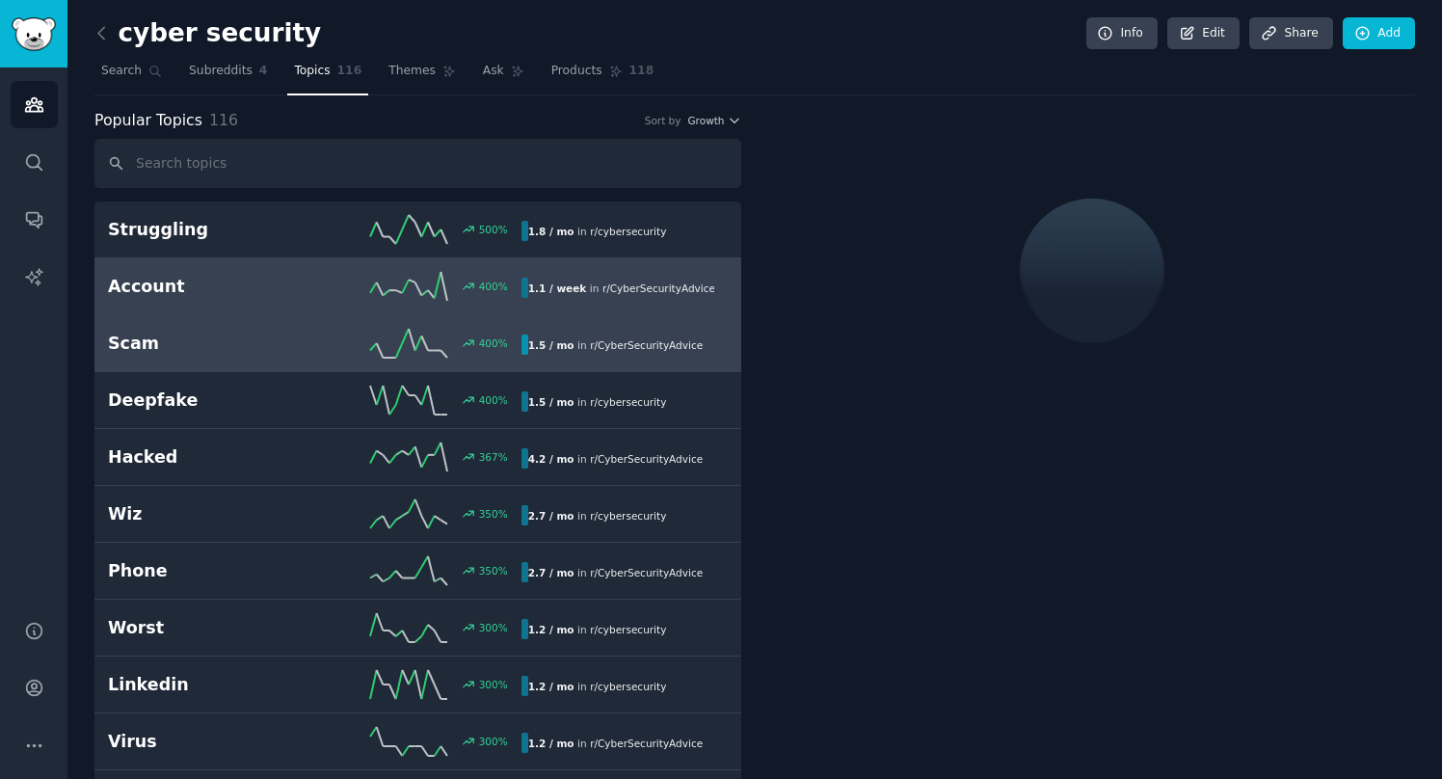
click at [261, 356] on div "Scam 400 % 1.5 / mo in r/ CyberSecurityAdvice" at bounding box center [418, 343] width 620 height 29
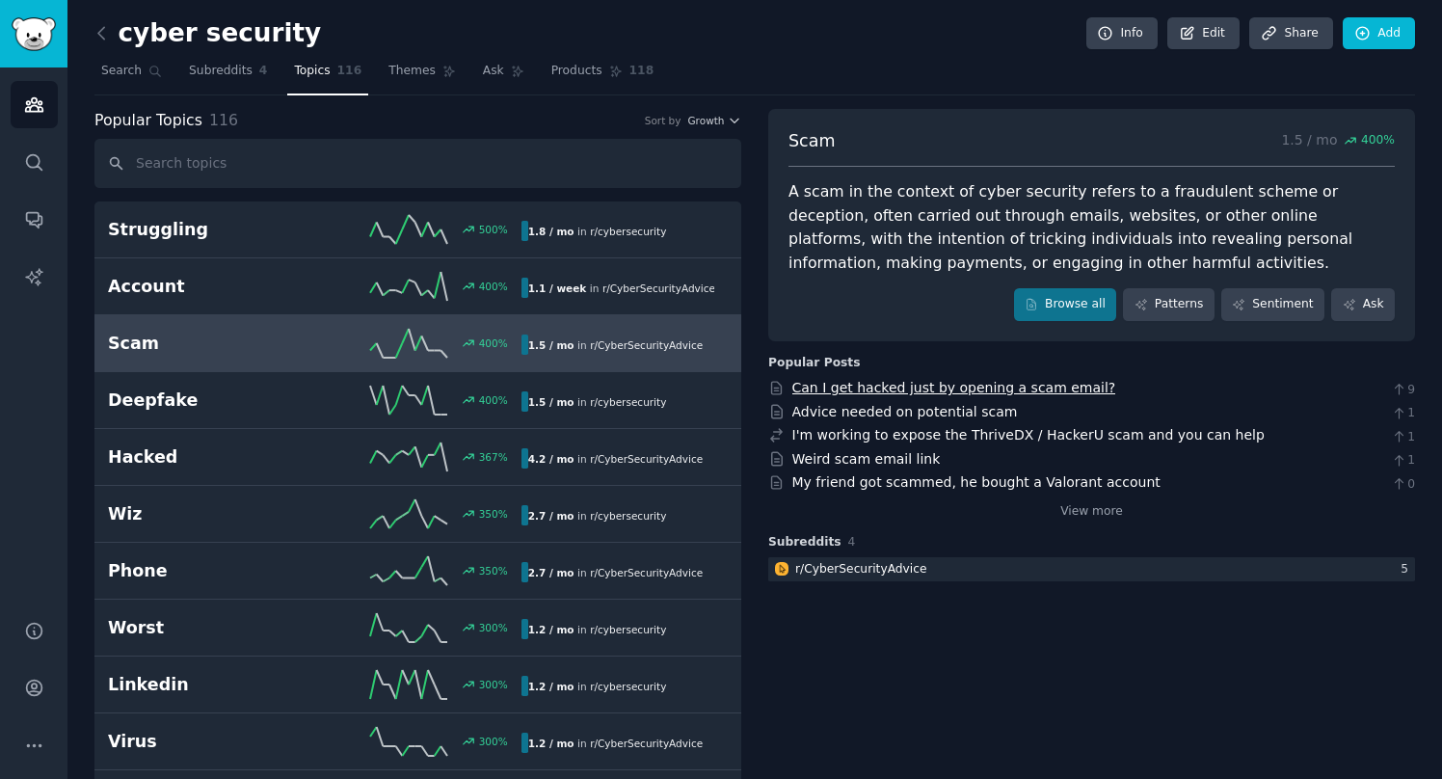
click at [848, 386] on link "Can I get hacked just by opening a scam email?" at bounding box center [955, 387] width 324 height 15
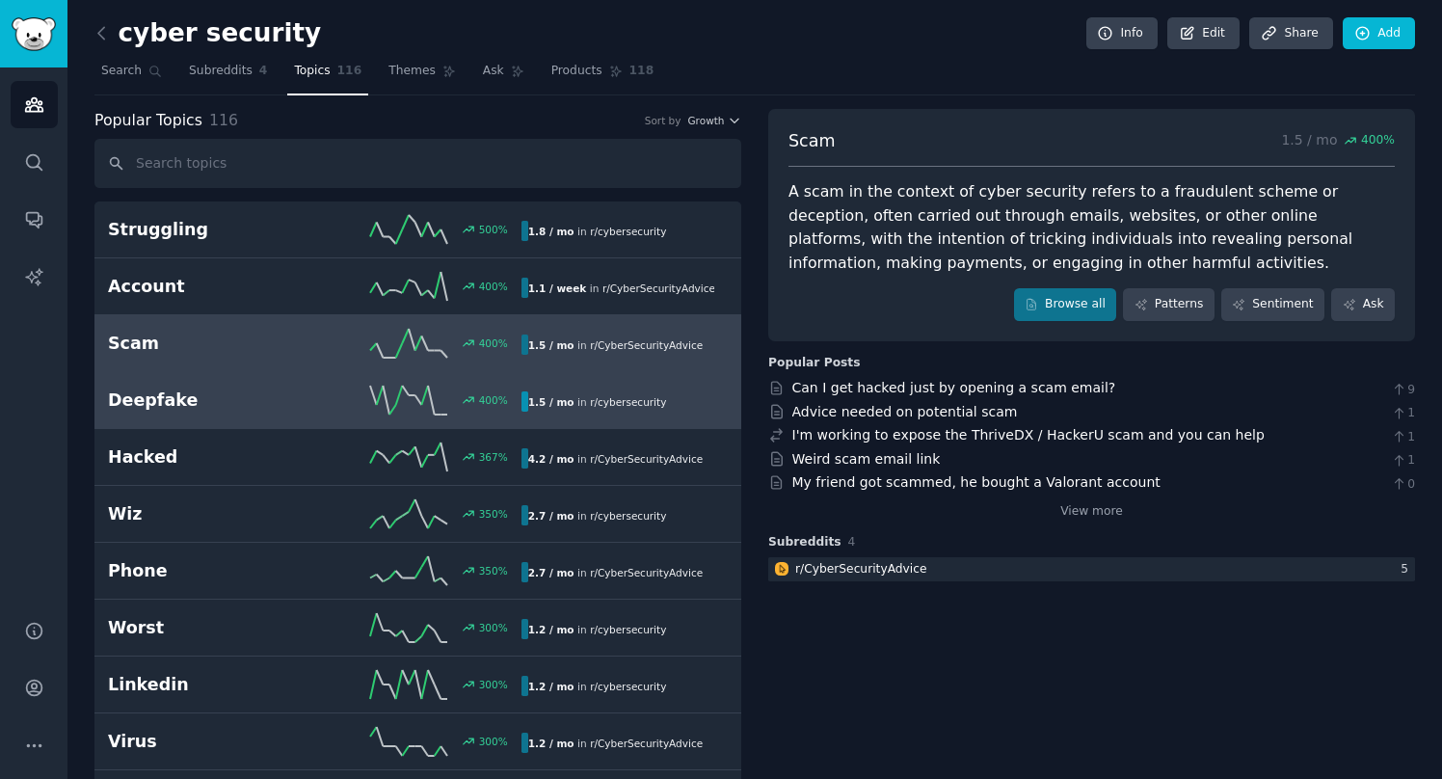
click at [465, 422] on link "Deepfake 400 % 1.5 / mo in r/ cybersecurity" at bounding box center [417, 400] width 647 height 57
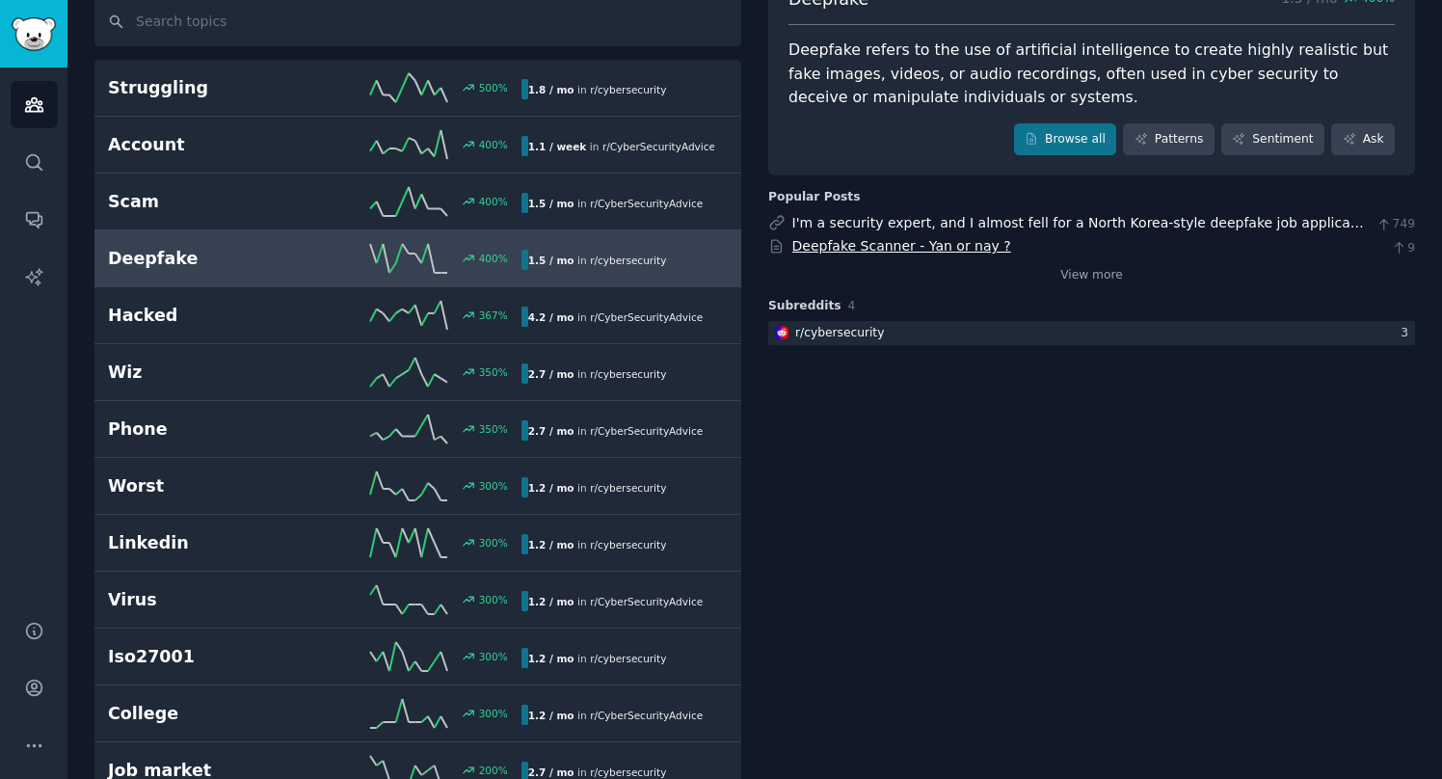
scroll to position [139, 0]
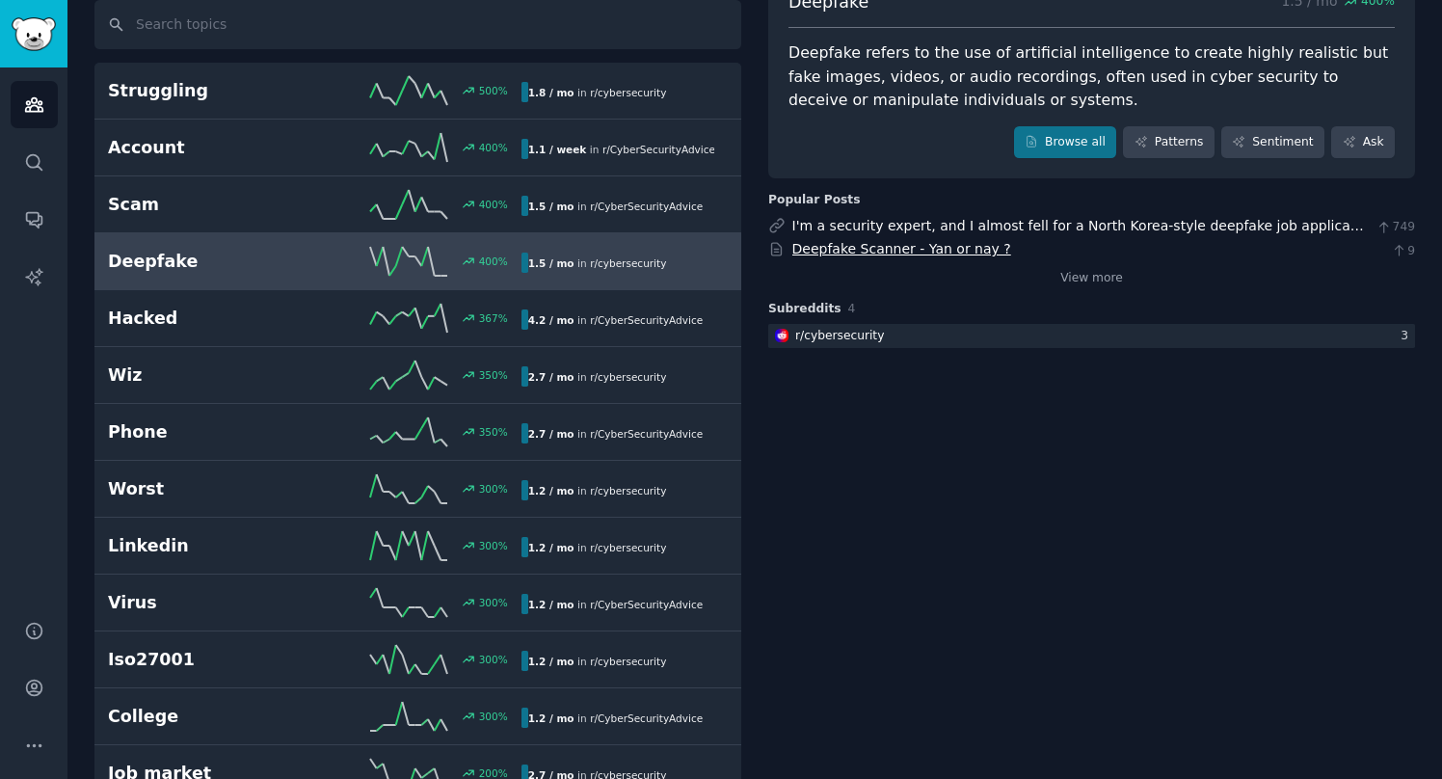
click at [869, 245] on link "Deepfake Scanner - Yan or nay ?" at bounding box center [902, 248] width 219 height 15
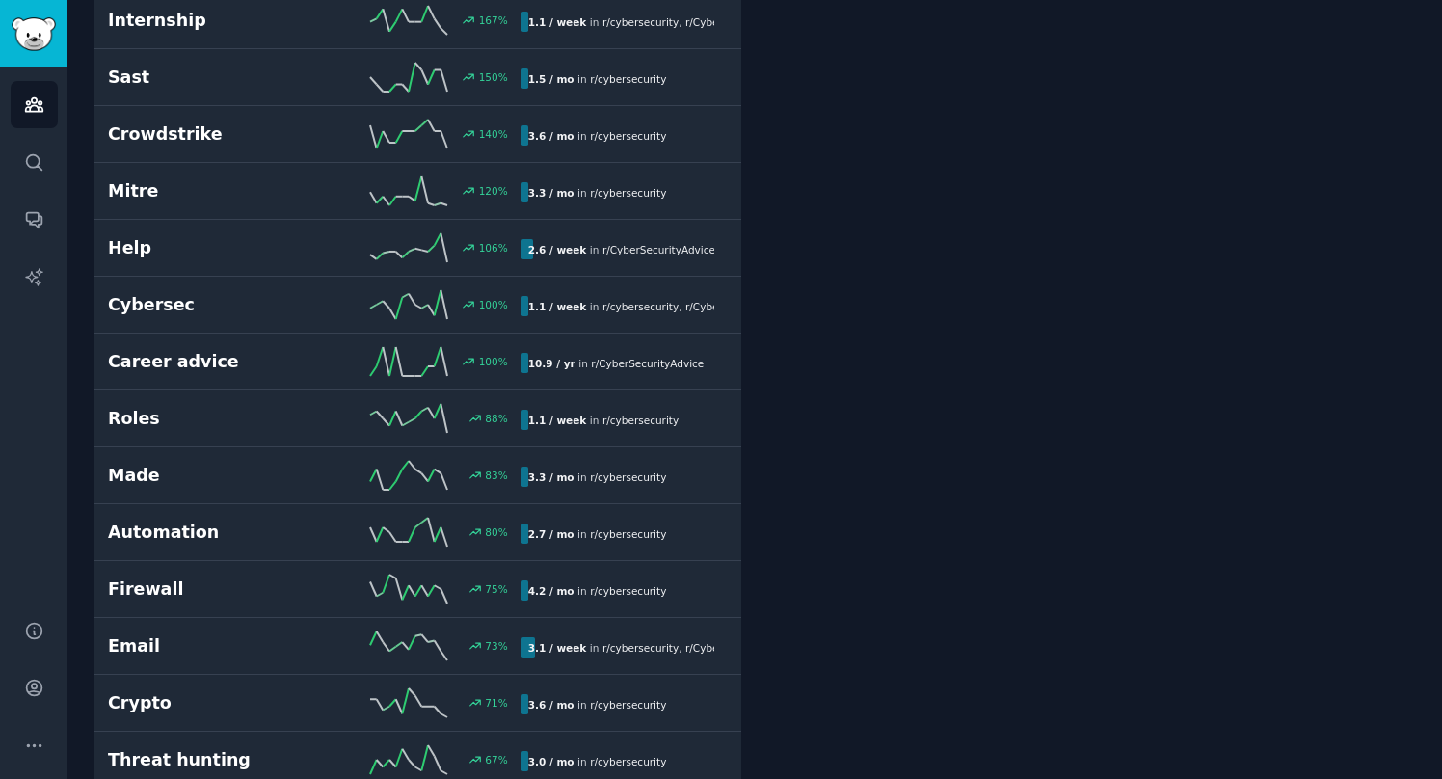
scroll to position [0, 0]
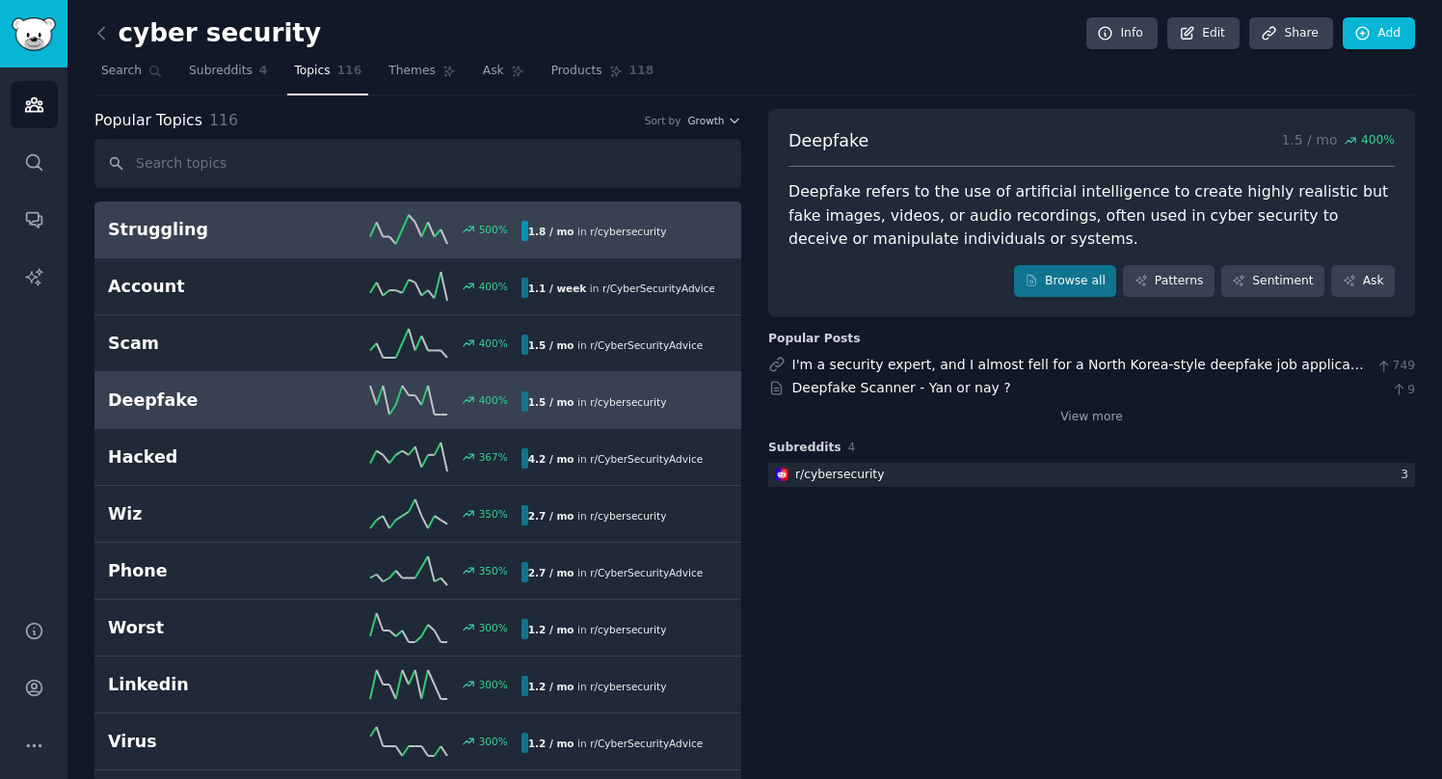
click at [265, 227] on h2 "Struggling" at bounding box center [211, 230] width 206 height 24
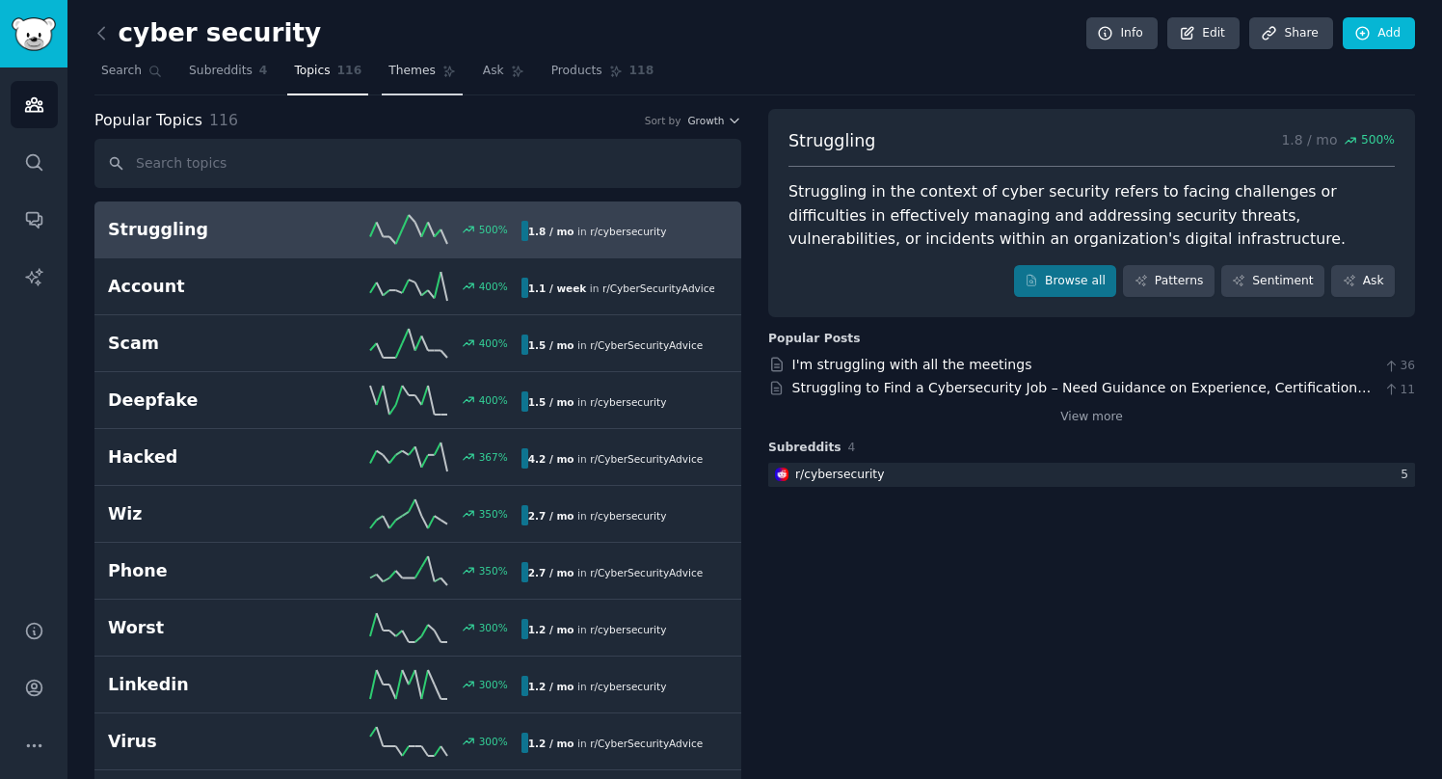
click at [397, 73] on span "Themes" at bounding box center [412, 71] width 47 height 17
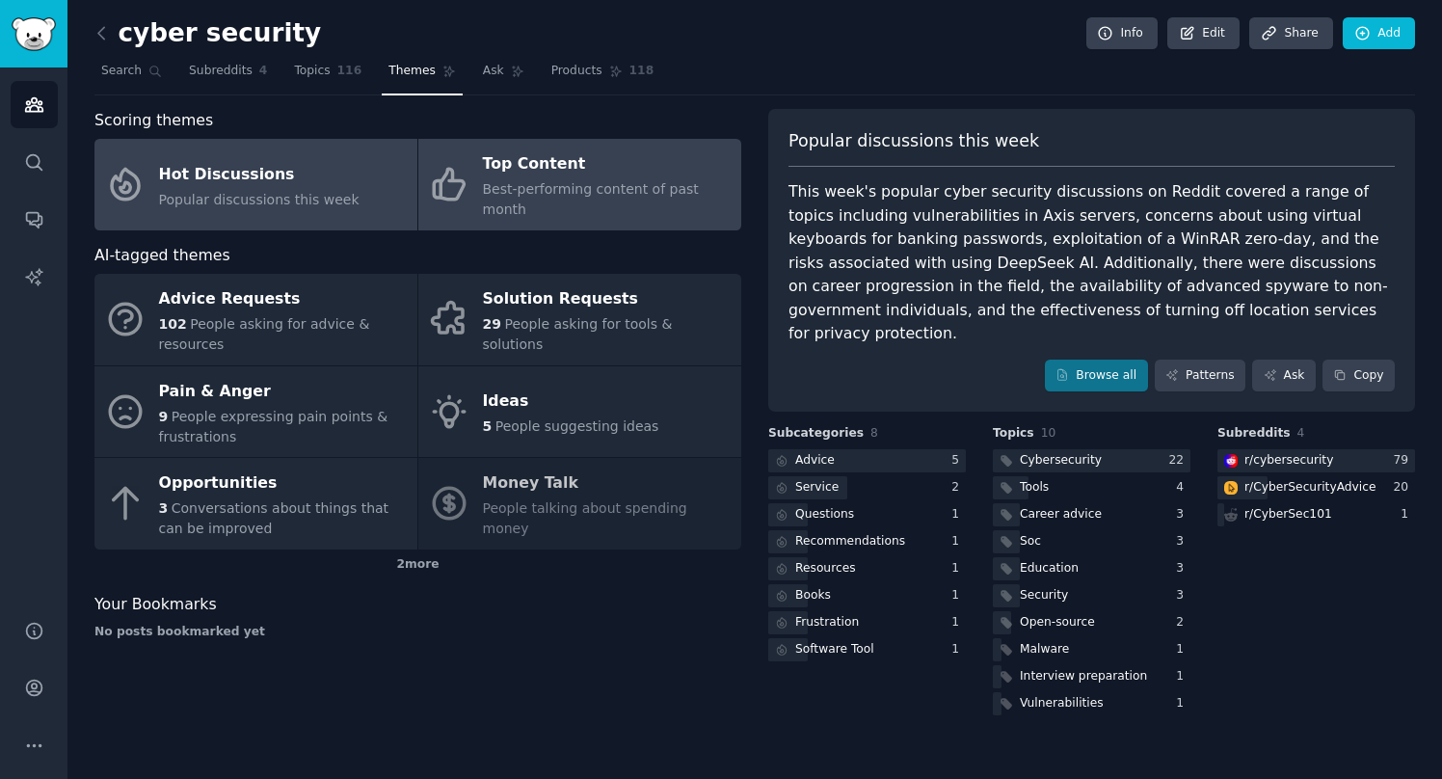
click at [624, 170] on div "Top Content" at bounding box center [607, 164] width 249 height 31
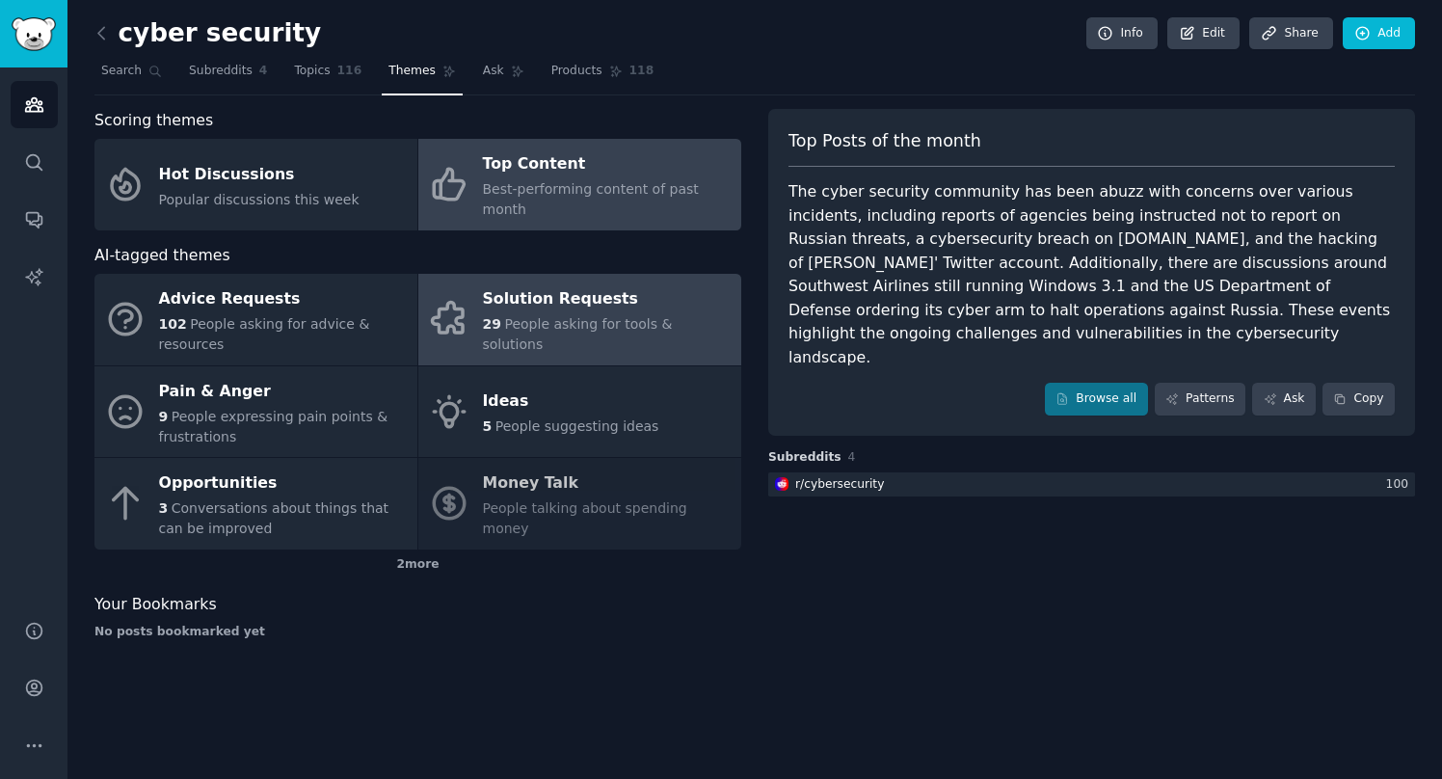
click at [643, 300] on div "Solution Requests" at bounding box center [607, 299] width 249 height 31
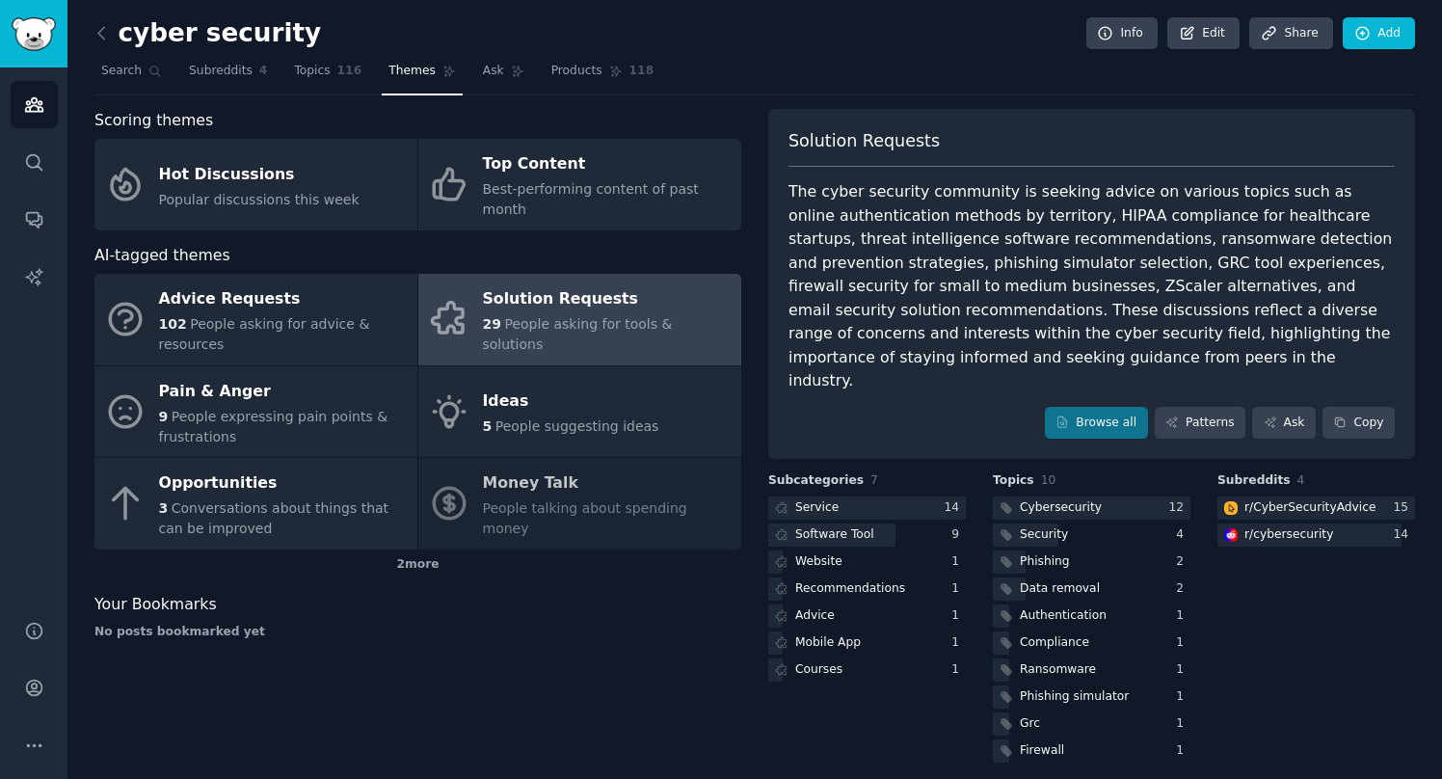
click at [610, 500] on div "Advice Requests 102 People asking for advice & resources Solution Requests 29 P…" at bounding box center [417, 412] width 647 height 276
click at [556, 468] on div "Advice Requests 102 People asking for advice & resources Solution Requests 29 P…" at bounding box center [417, 412] width 647 height 276
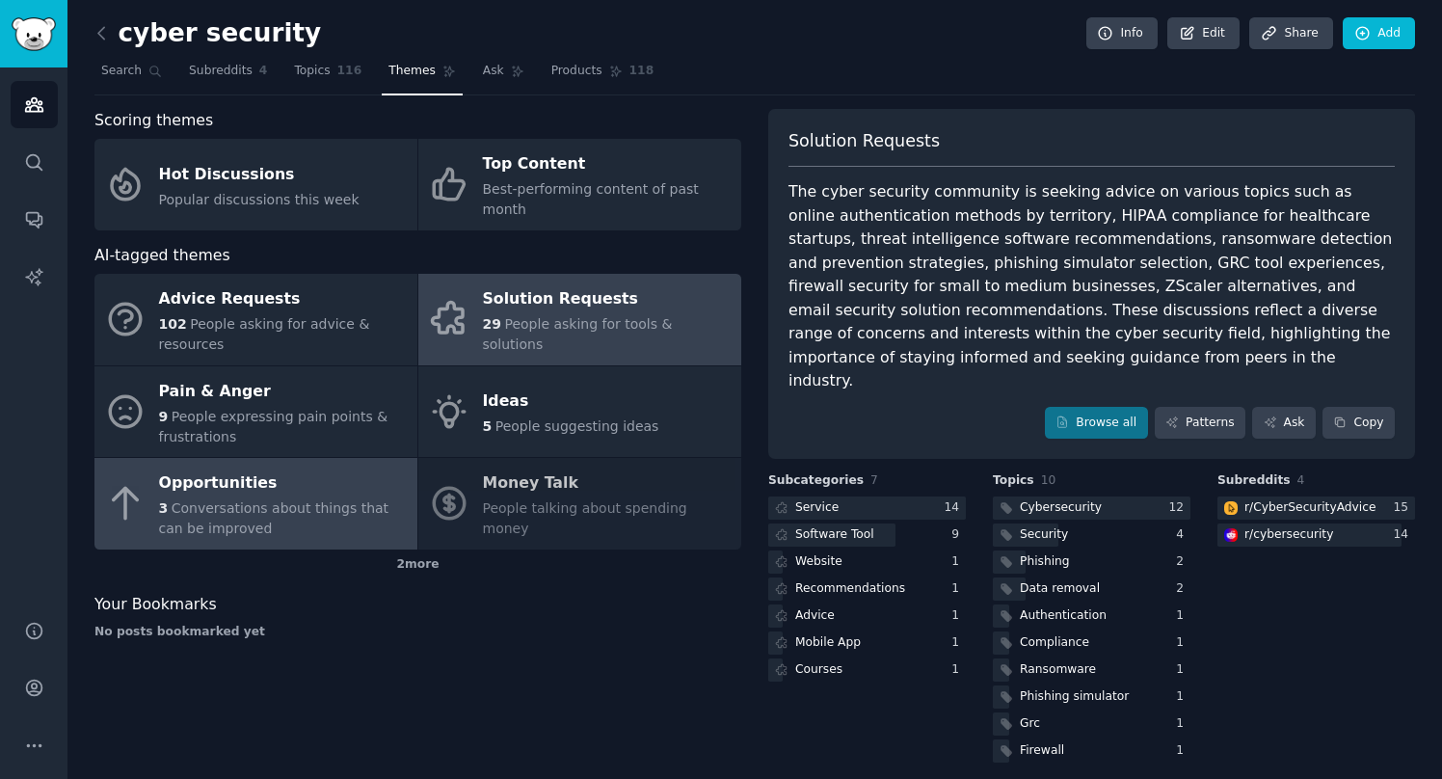
click at [320, 500] on span "Conversations about things that can be improved" at bounding box center [274, 518] width 230 height 36
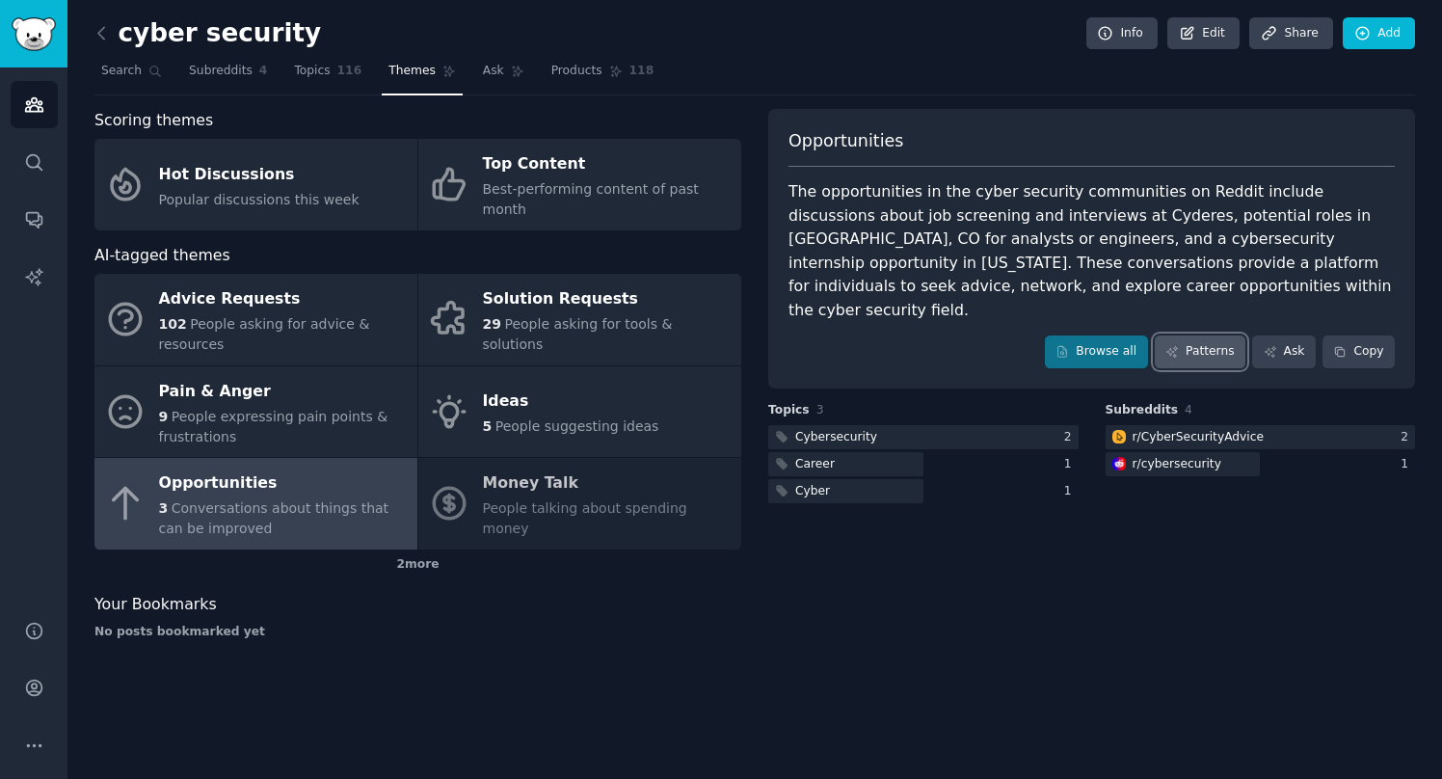
click at [1174, 345] on icon at bounding box center [1172, 351] width 13 height 13
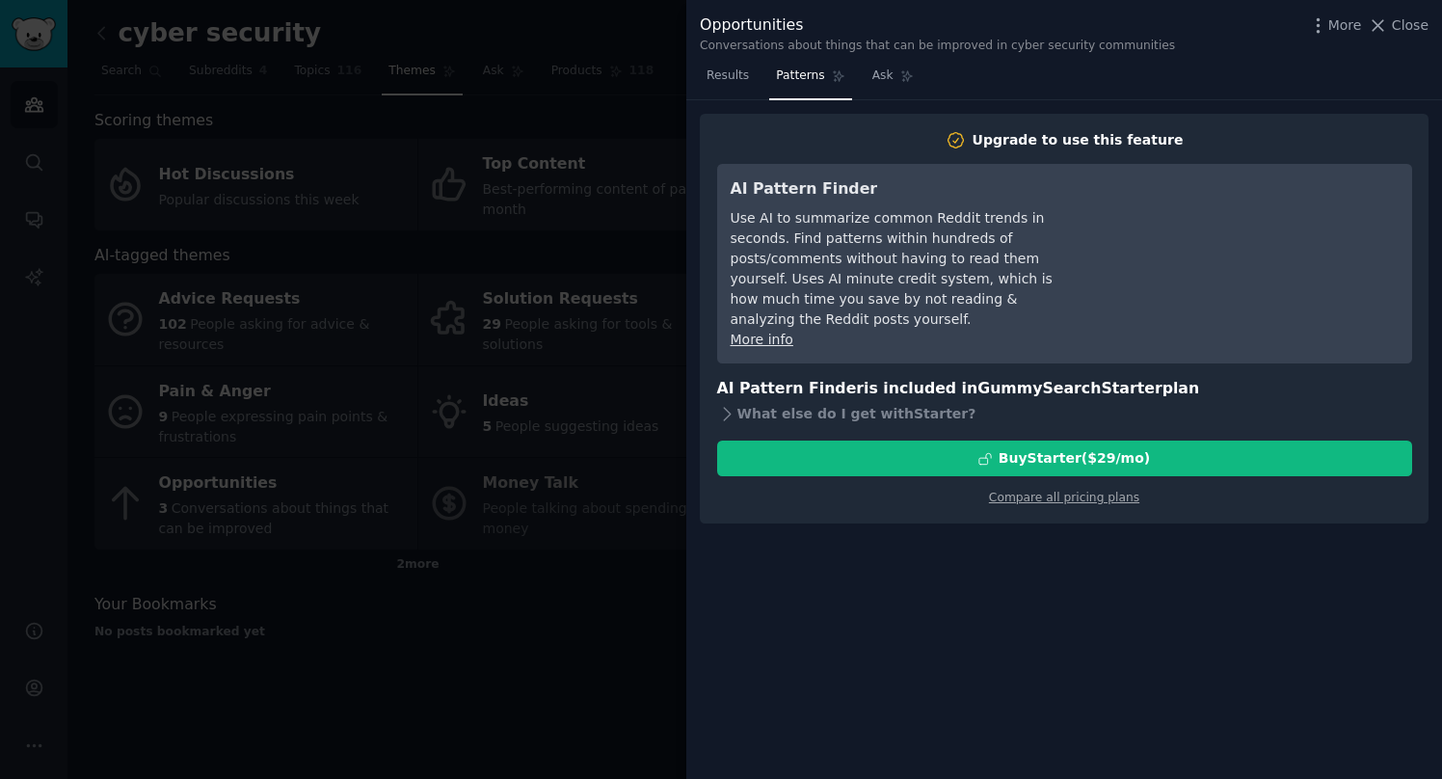
click at [544, 455] on div at bounding box center [721, 389] width 1442 height 779
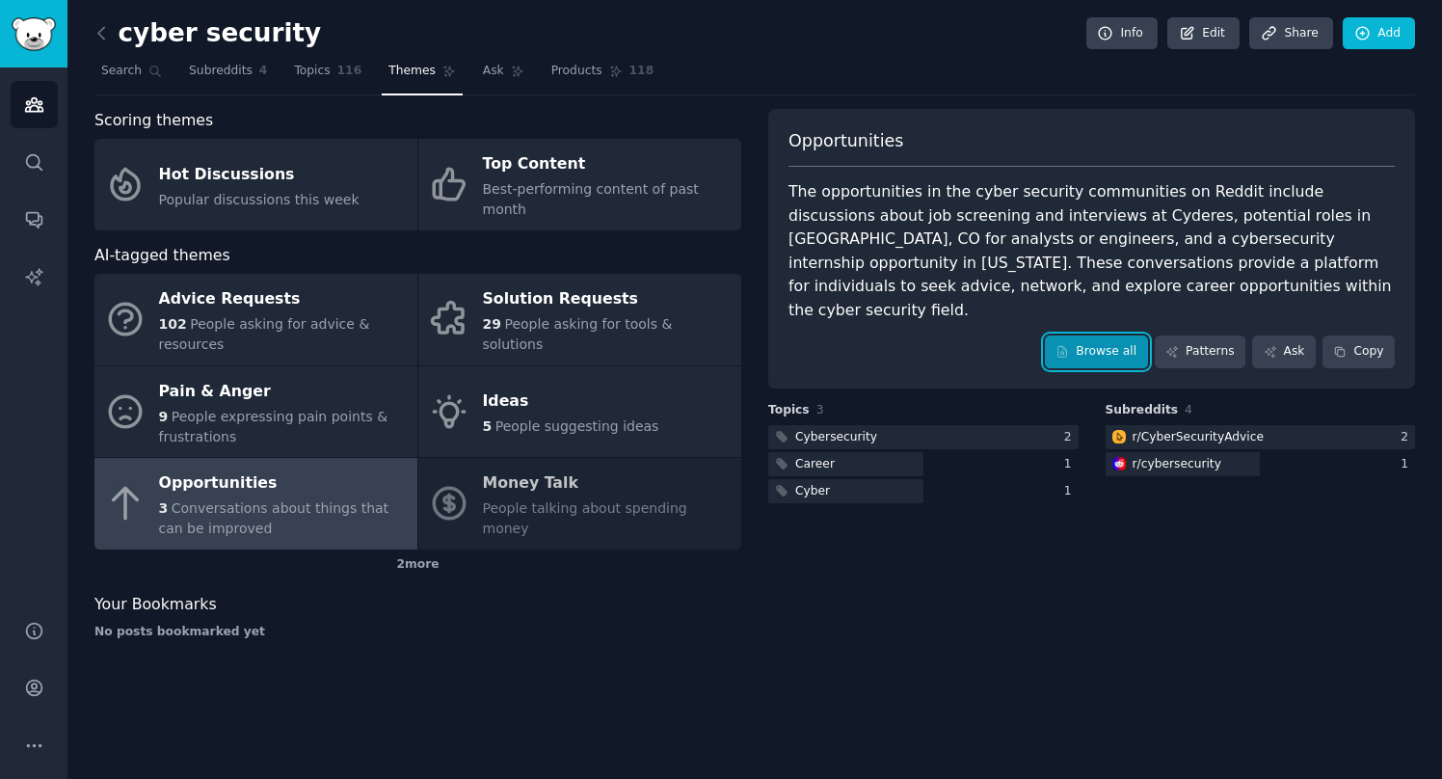
click at [1102, 340] on link "Browse all" at bounding box center [1096, 352] width 103 height 33
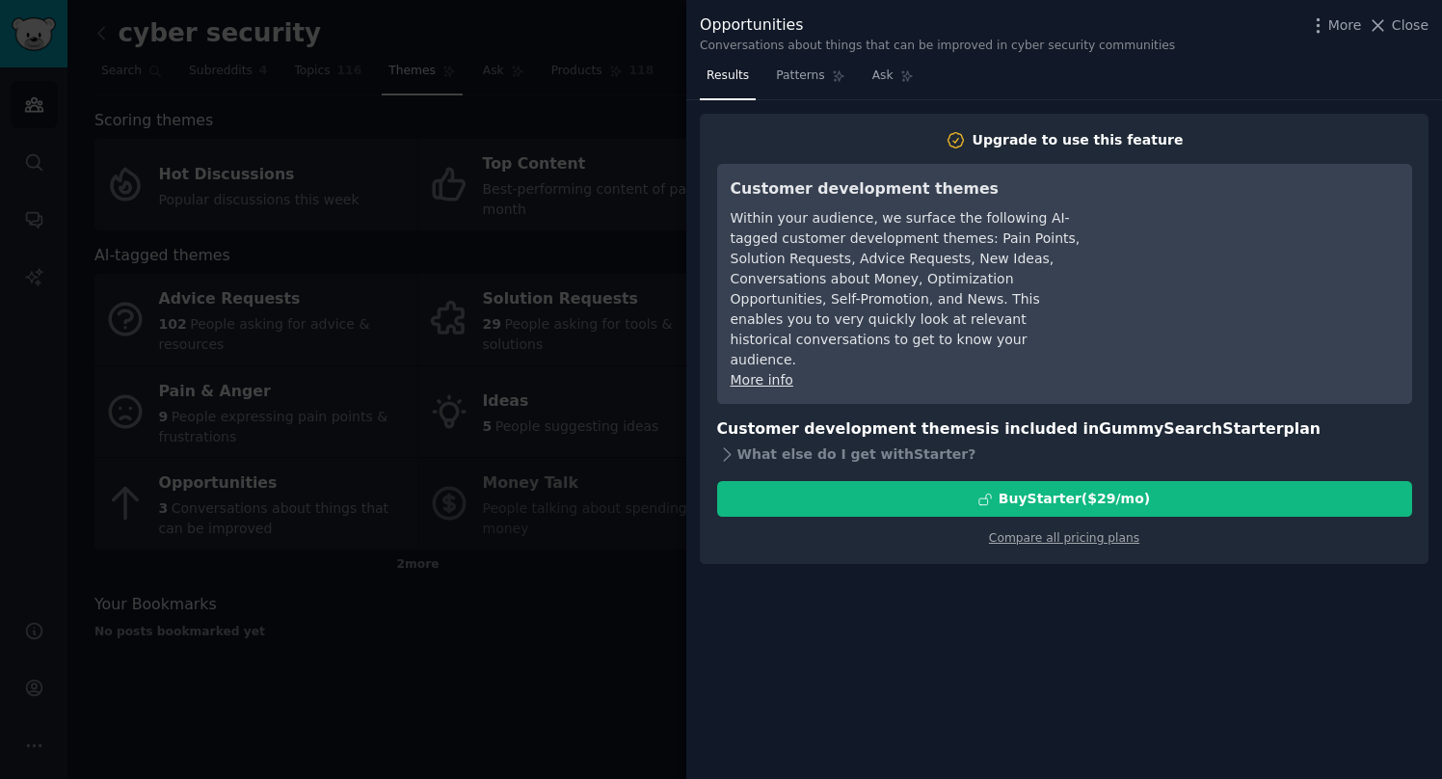
click at [545, 659] on div at bounding box center [721, 389] width 1442 height 779
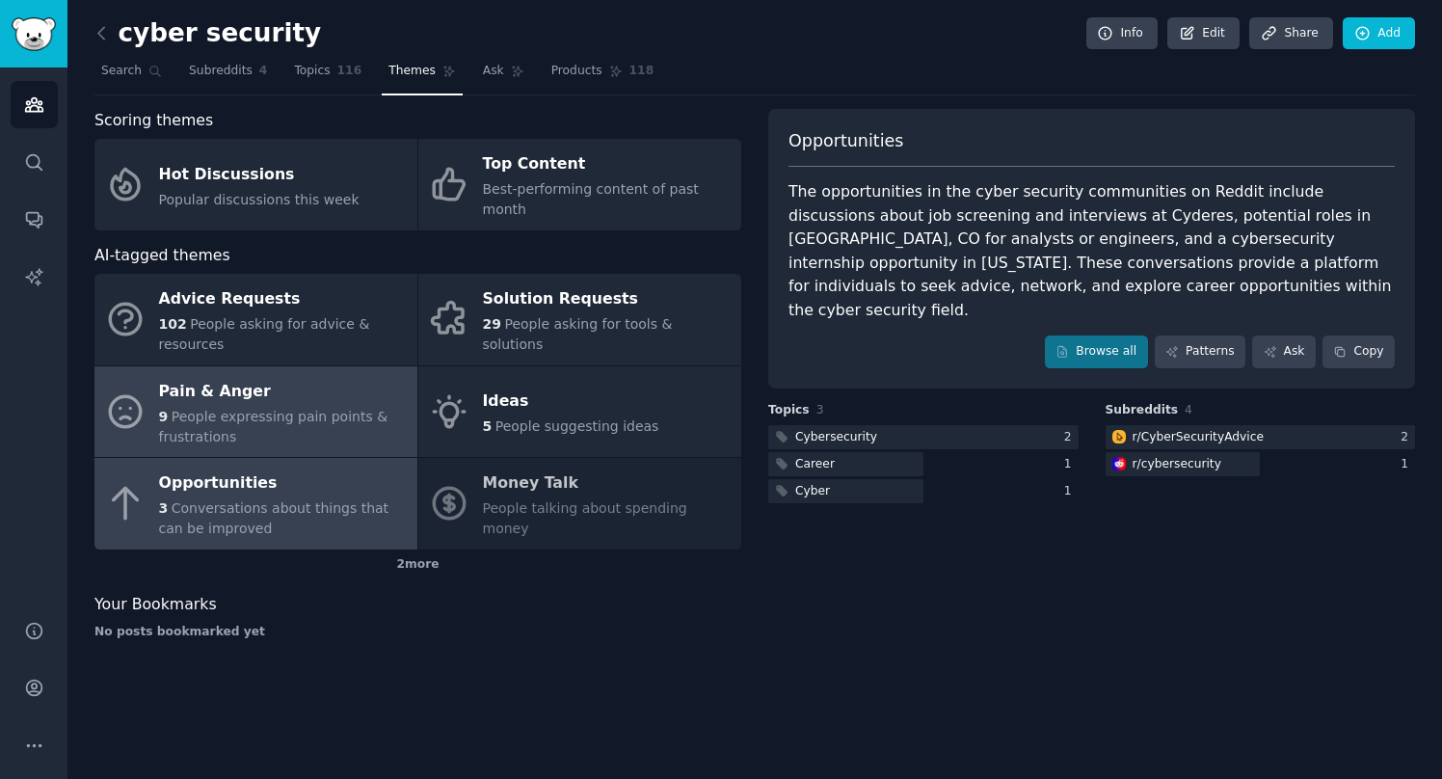
click at [294, 428] on link "Pain & Anger 9 People expressing pain points & frustrations" at bounding box center [255, 412] width 323 height 92
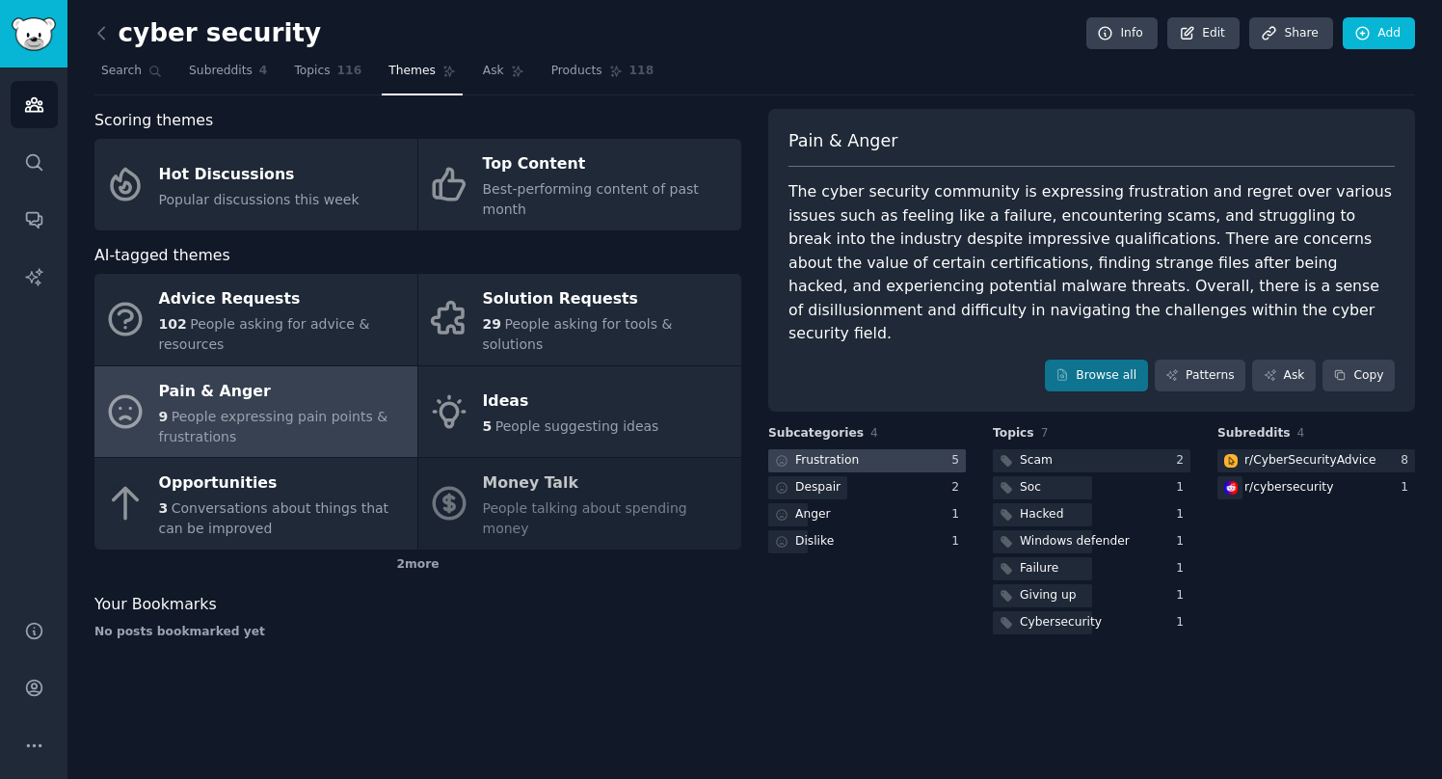
click at [878, 449] on div at bounding box center [867, 461] width 198 height 24
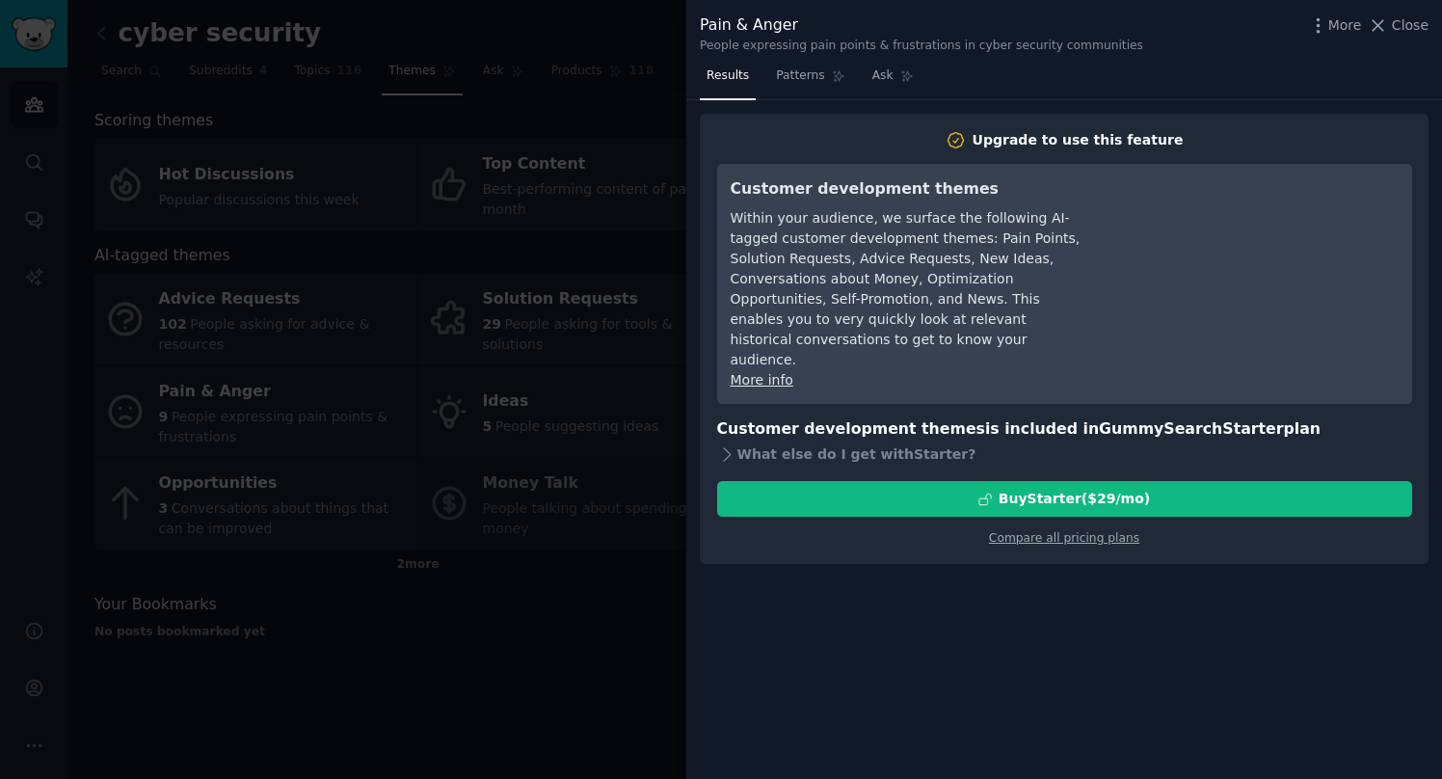
click at [601, 656] on div at bounding box center [721, 389] width 1442 height 779
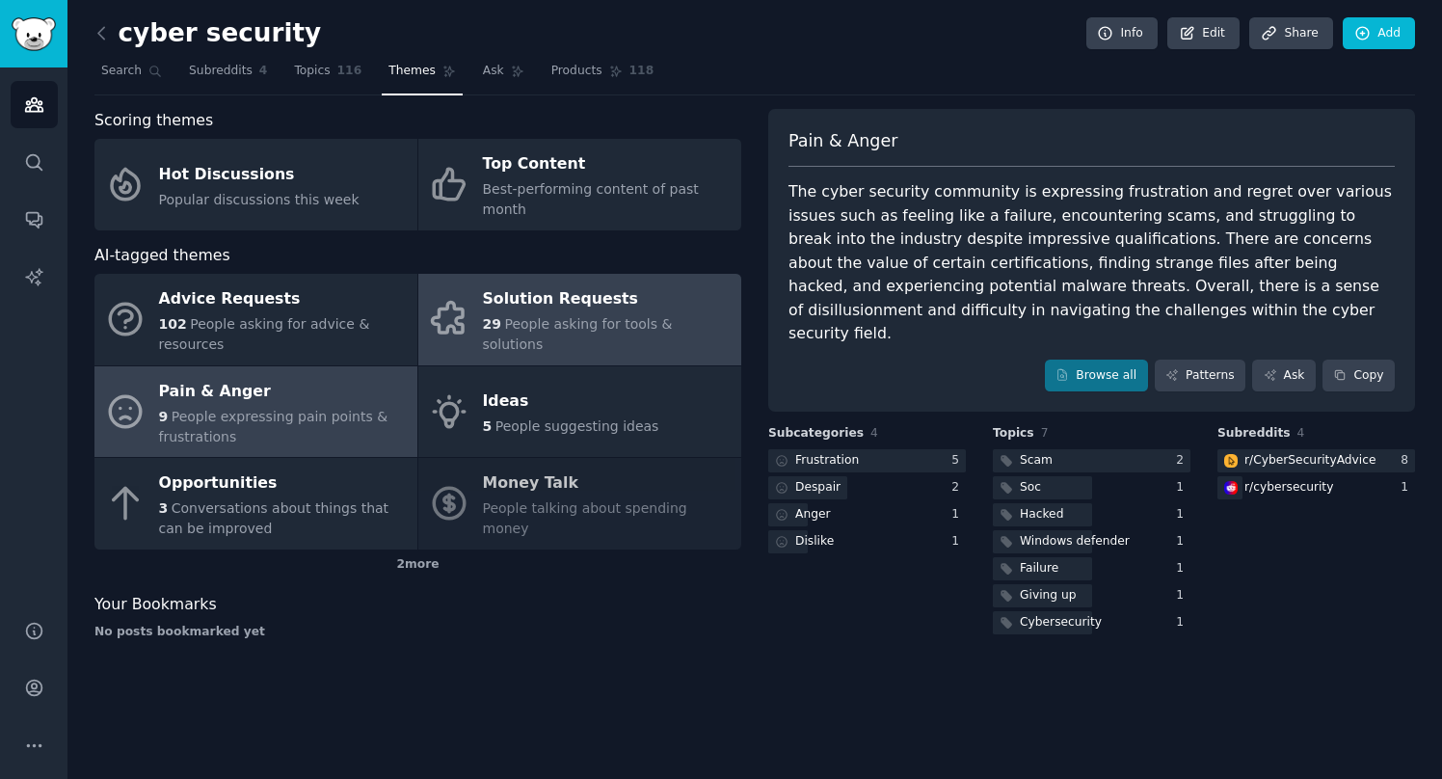
click at [516, 295] on div "Solution Requests" at bounding box center [607, 299] width 249 height 31
